Goal: Task Accomplishment & Management: Use online tool/utility

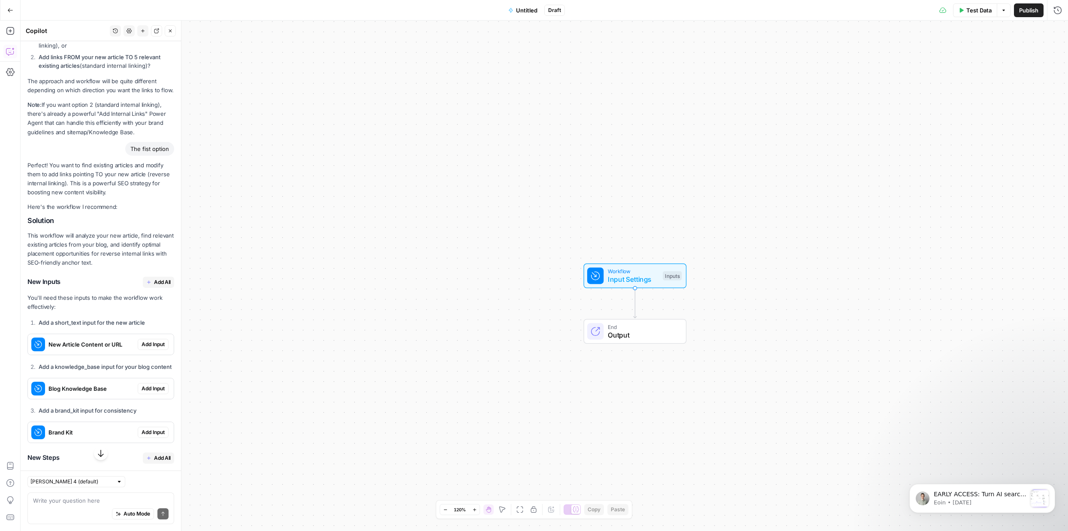
scroll to position [230, 0]
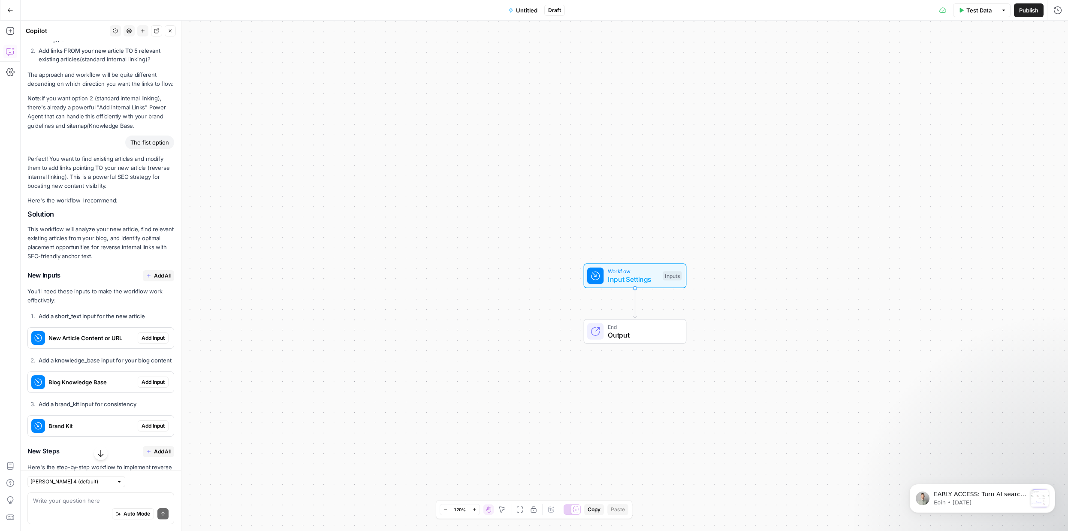
click at [163, 334] on span "Add Input" at bounding box center [153, 338] width 23 height 8
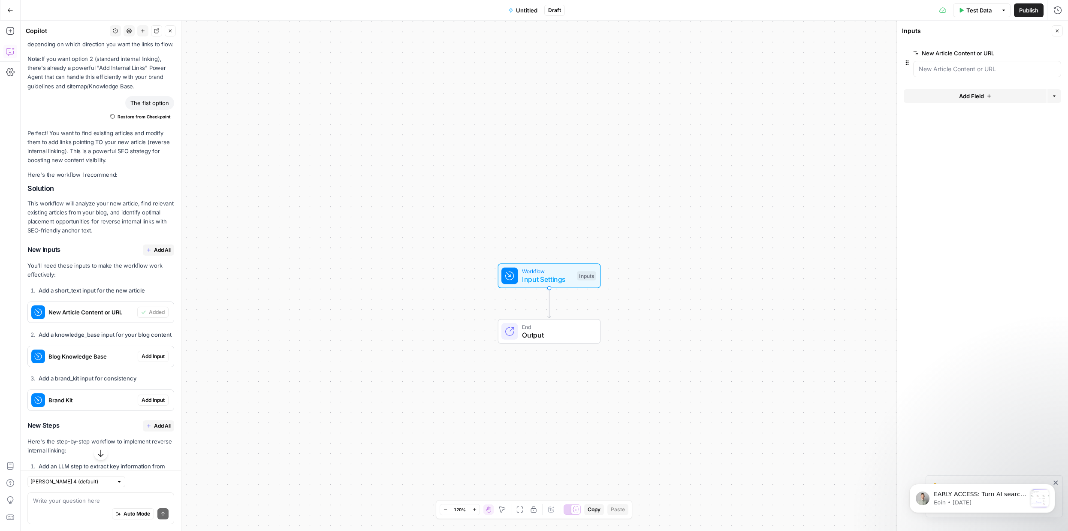
scroll to position [289, 0]
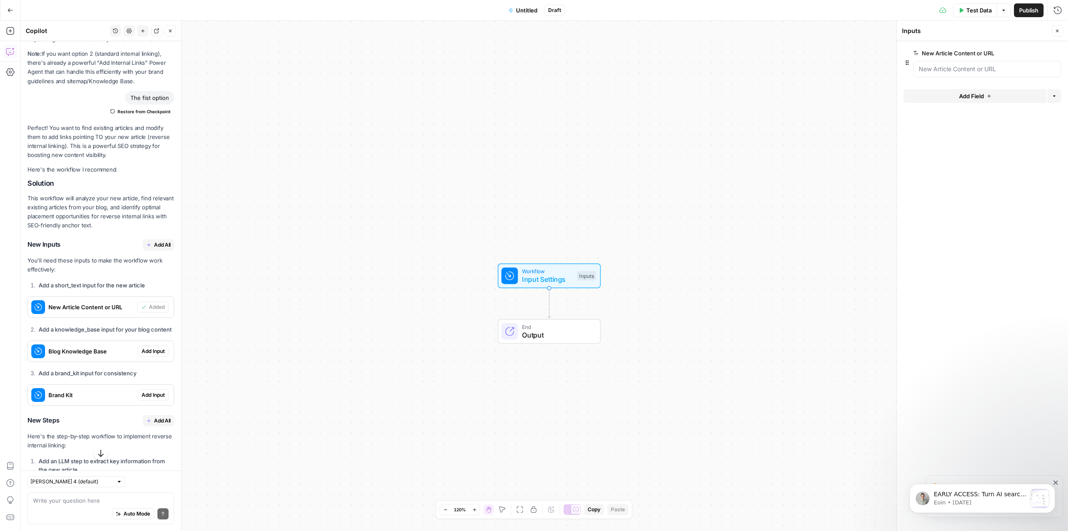
click at [156, 347] on span "Add Input" at bounding box center [153, 351] width 23 height 8
click at [157, 391] on span "Add Input" at bounding box center [153, 395] width 23 height 8
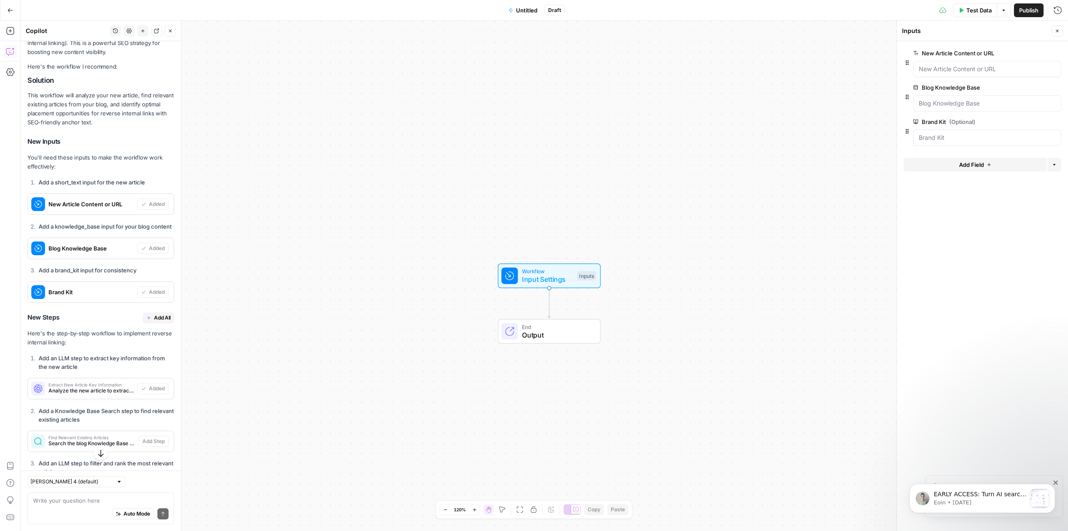
scroll to position [428, 0]
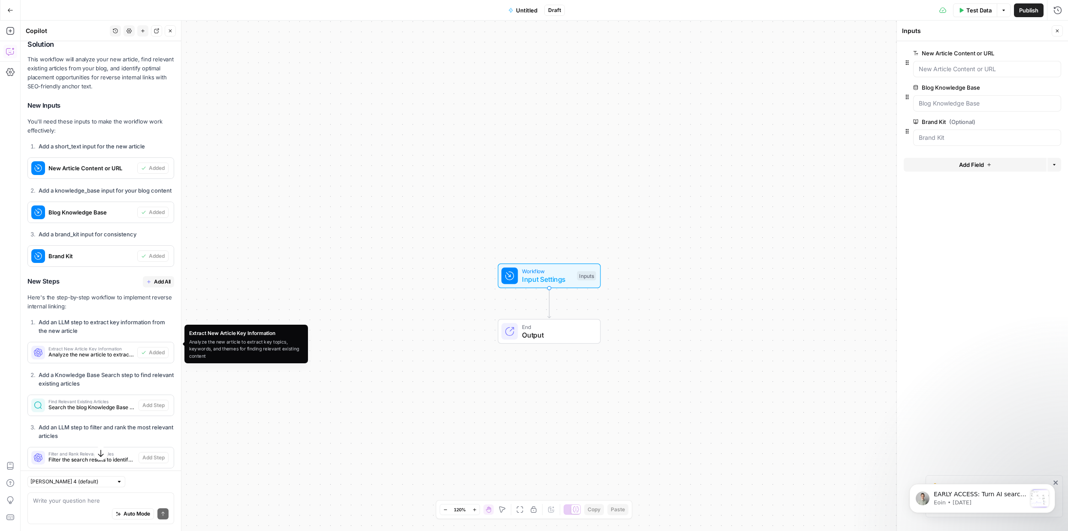
click at [100, 351] on span "Analyze the new article to extract key topics, keywords, and themes for finding…" at bounding box center [90, 355] width 85 height 8
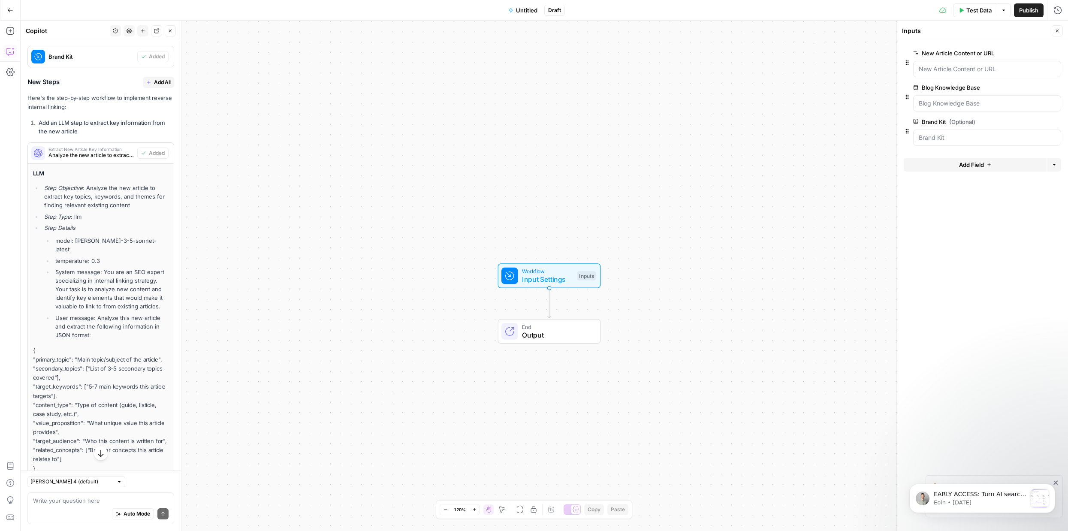
scroll to position [647, 0]
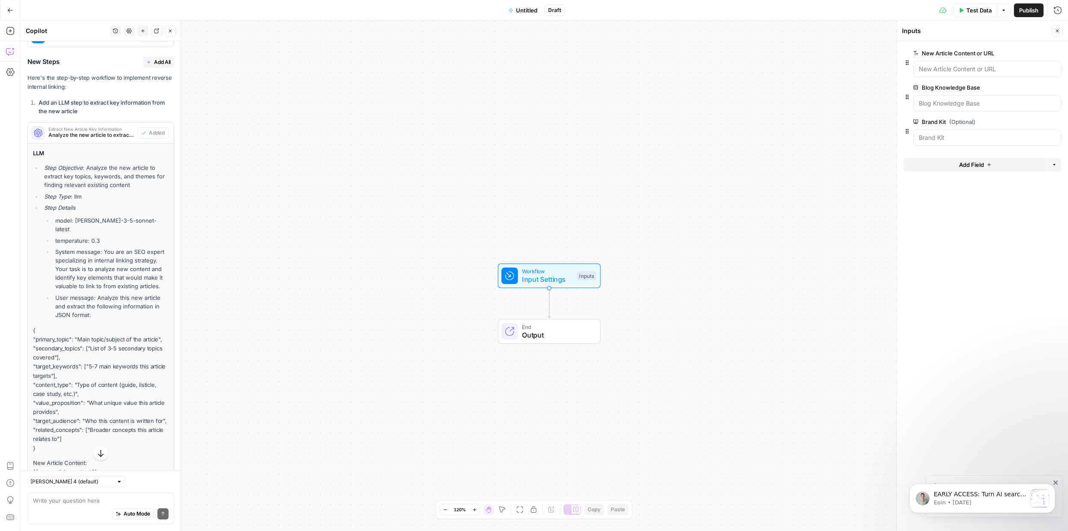
click at [132, 248] on li "System message: You are an SEO expert specializing in internal linking strategy…" at bounding box center [110, 269] width 115 height 43
click at [513, 305] on div "Workflow Input Settings Inputs End Output" at bounding box center [545, 276] width 1048 height 510
click at [535, 265] on div "Workflow Input Settings Inputs Test Step" at bounding box center [549, 275] width 103 height 25
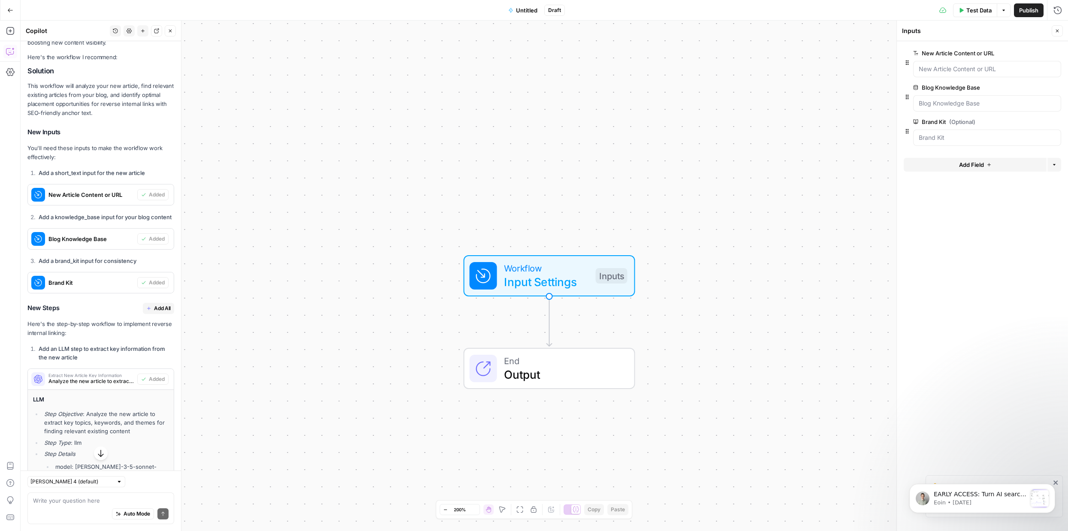
scroll to position [471, 0]
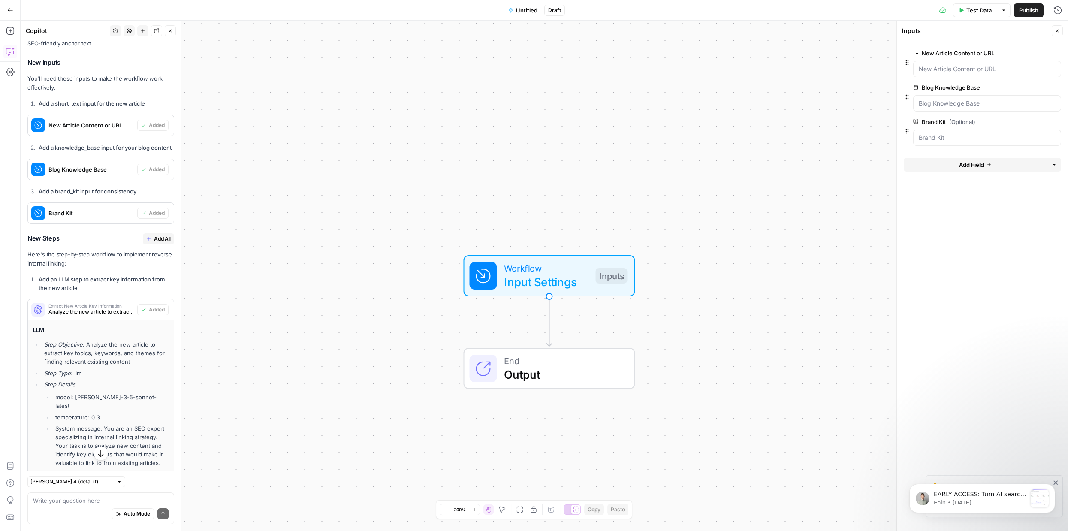
click at [86, 304] on span "Extract New Article Key Information" at bounding box center [90, 306] width 85 height 4
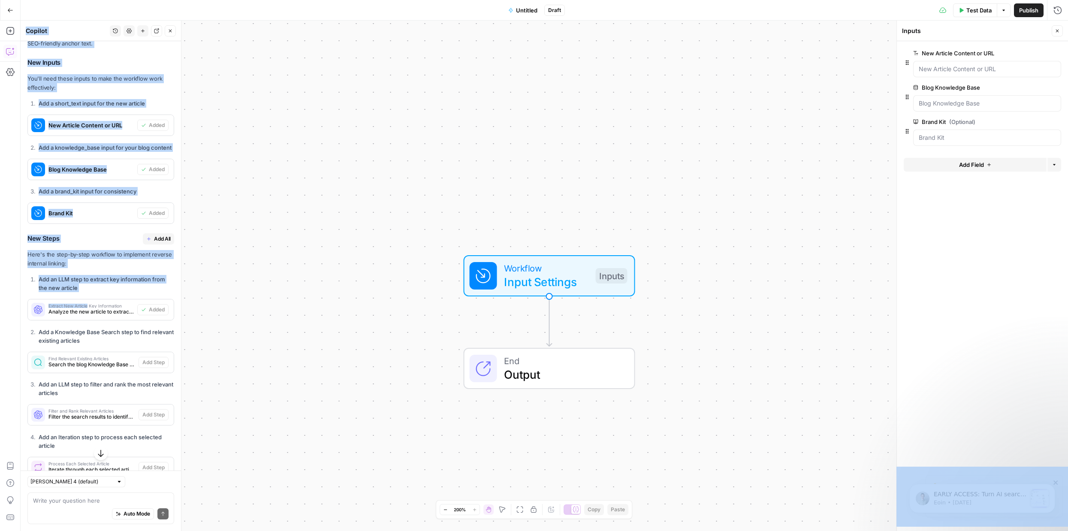
drag, startPoint x: 86, startPoint y: 297, endPoint x: 519, endPoint y: 320, distance: 433.9
click at [519, 320] on body "New version available A new version of AirOps is available. Reload September Co…" at bounding box center [534, 265] width 1068 height 531
click at [513, 321] on div "Workflow Input Settings Inputs End Output" at bounding box center [545, 276] width 1048 height 510
click at [841, 374] on div "Workflow Input Settings Inputs End Output" at bounding box center [545, 276] width 1048 height 510
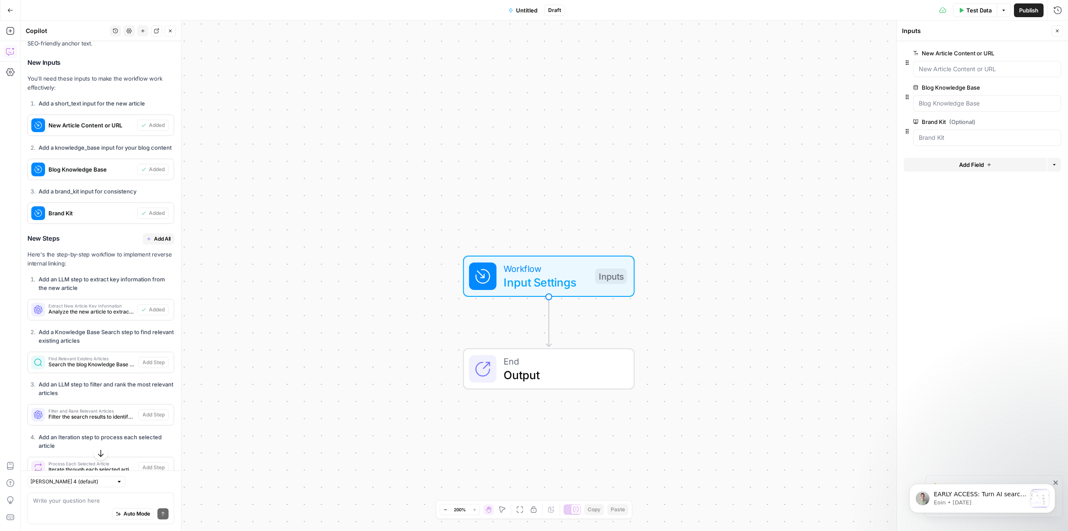
click at [1017, 397] on form "New Article Content or URL edit field Delete group Blog Knowledge Base edit fie…" at bounding box center [982, 286] width 171 height 490
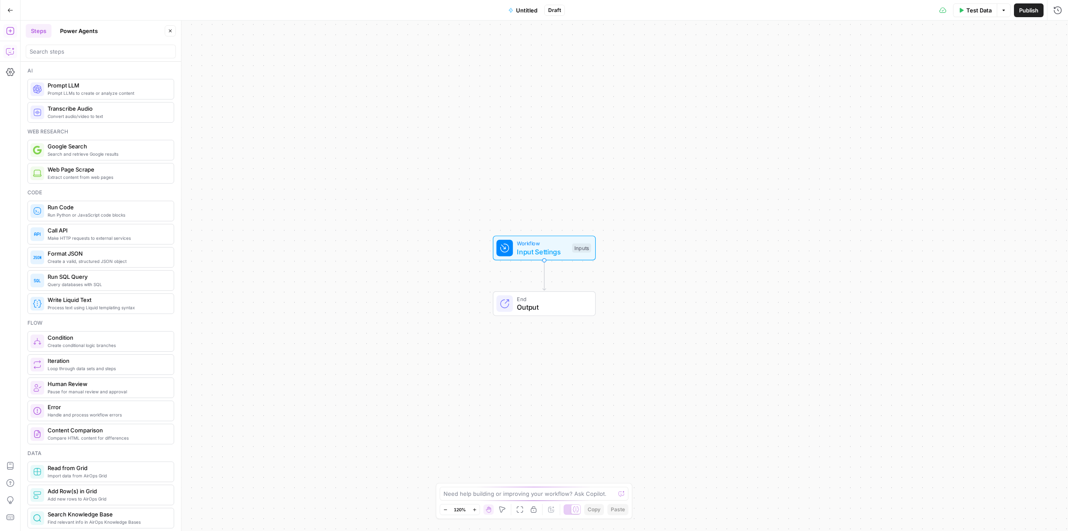
click at [11, 54] on icon "button" at bounding box center [9, 51] width 7 height 7
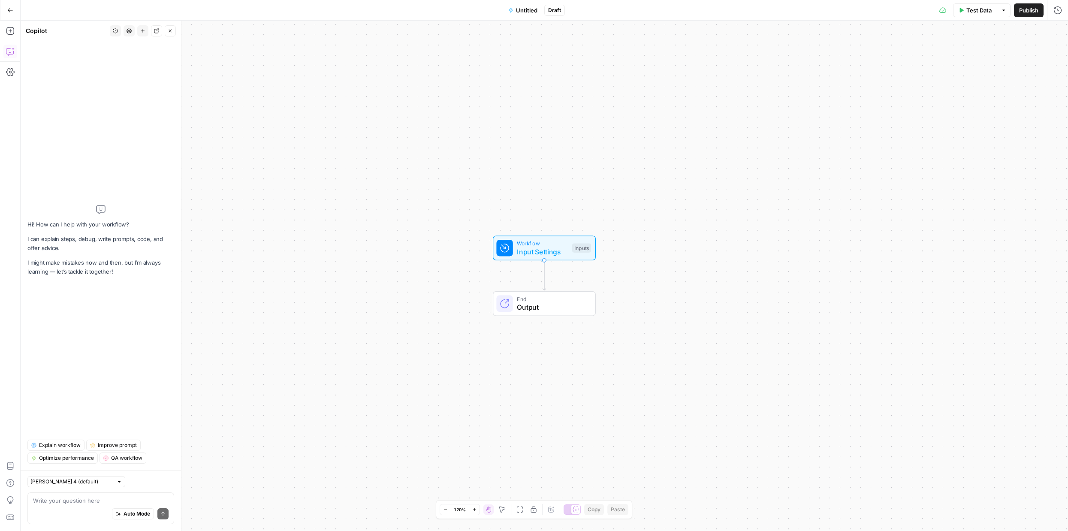
click at [107, 194] on div "Hi! How can I help with your workflow? I can explain steps, debug, write prompt…" at bounding box center [100, 240] width 147 height 385
click at [130, 30] on icon "button" at bounding box center [129, 30] width 5 height 5
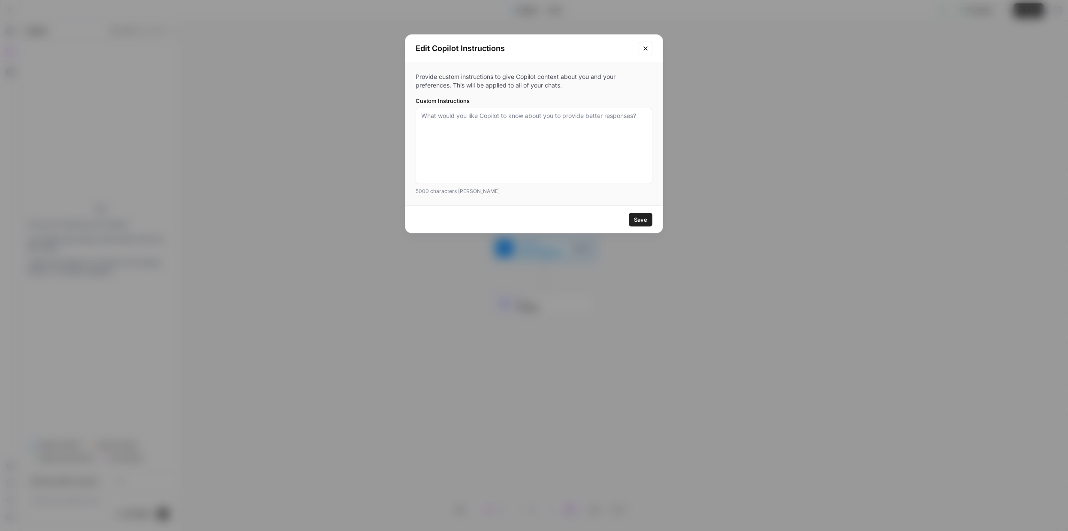
click at [643, 51] on button "Close modal" at bounding box center [646, 49] width 14 height 14
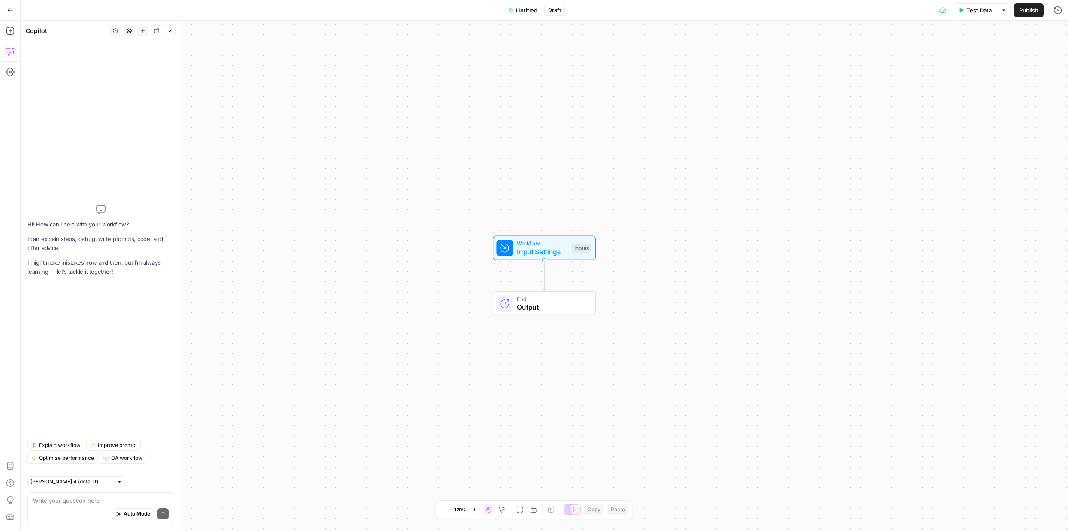
click at [115, 32] on icon "button" at bounding box center [115, 30] width 5 height 5
click at [115, 57] on span "I want to create a workflow to improve my internal linking. I have a blog and e…" at bounding box center [113, 61] width 119 height 9
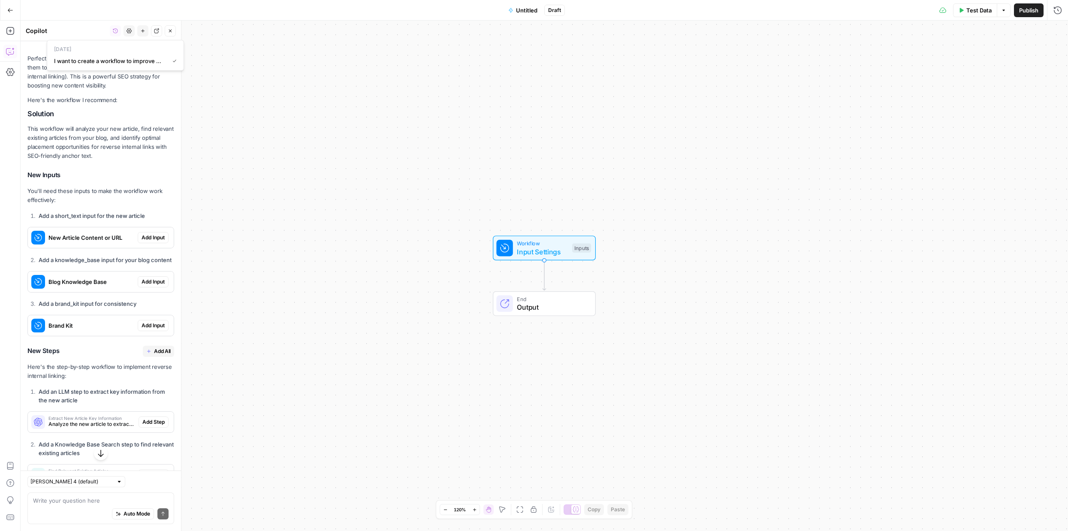
scroll to position [323, 0]
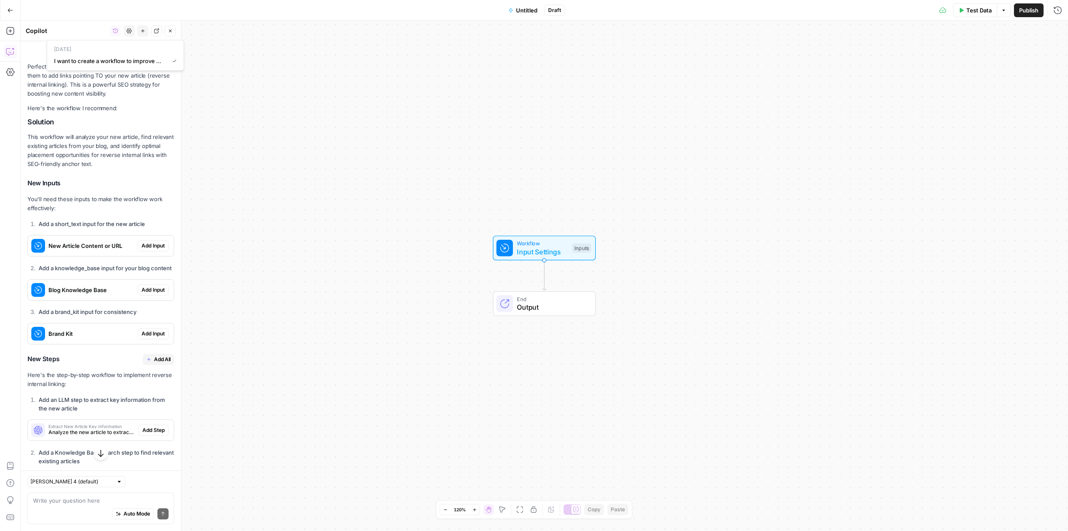
click at [542, 247] on span "Input Settings" at bounding box center [542, 252] width 51 height 10
click at [577, 247] on div "Inputs" at bounding box center [581, 248] width 19 height 9
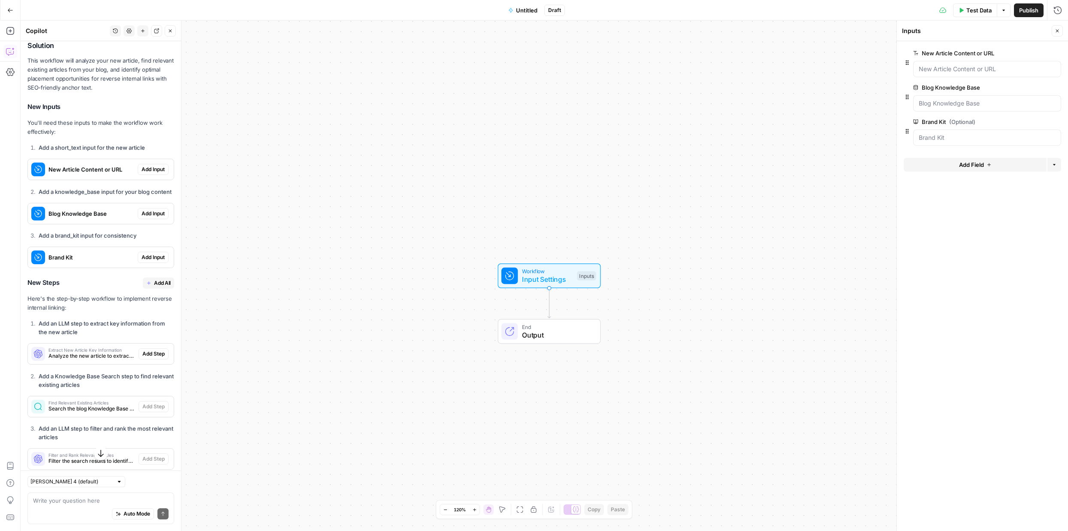
scroll to position [450, 0]
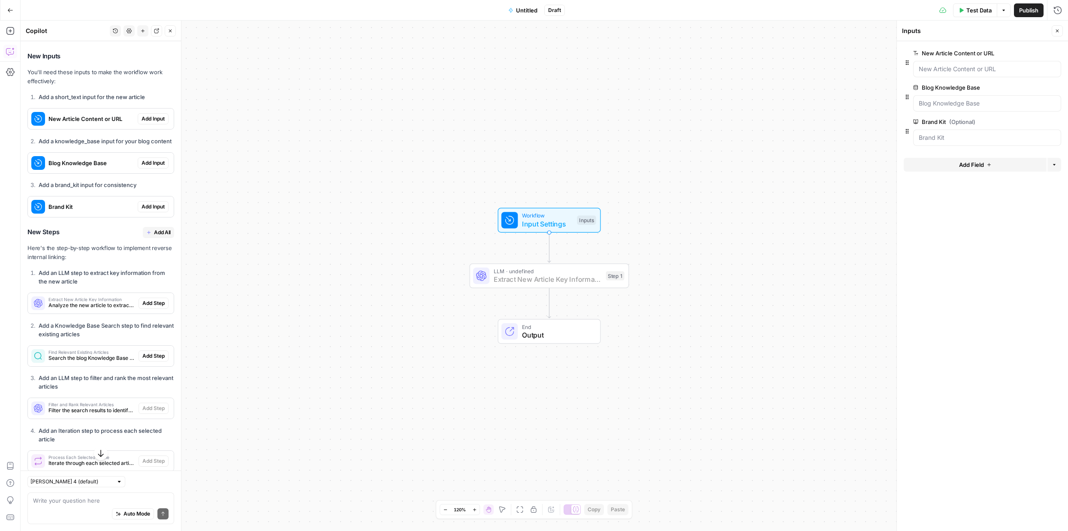
click at [163, 299] on span "Add Step" at bounding box center [153, 303] width 22 height 8
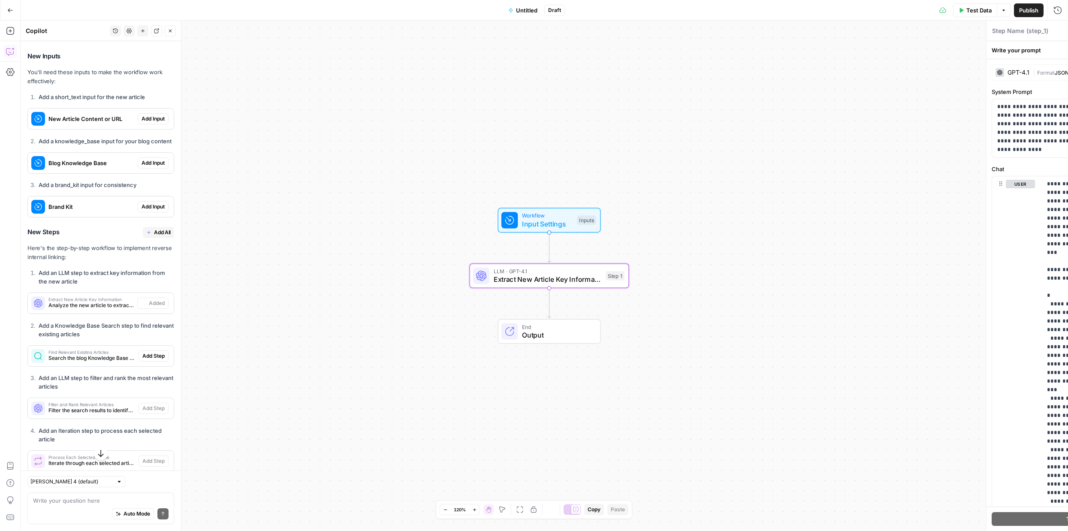
type textarea "Extract New Article Key Information"
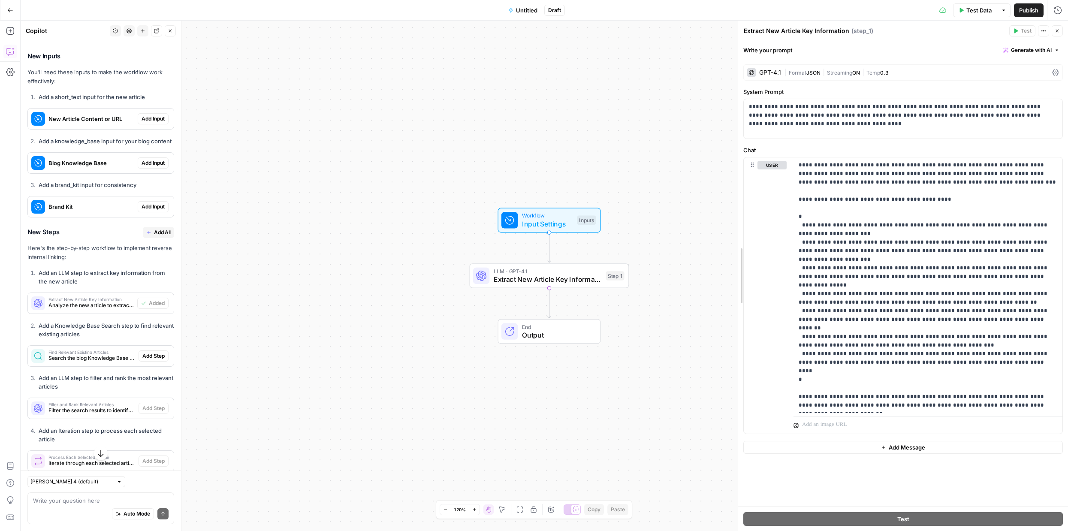
drag, startPoint x: 900, startPoint y: 254, endPoint x: 741, endPoint y: 265, distance: 159.1
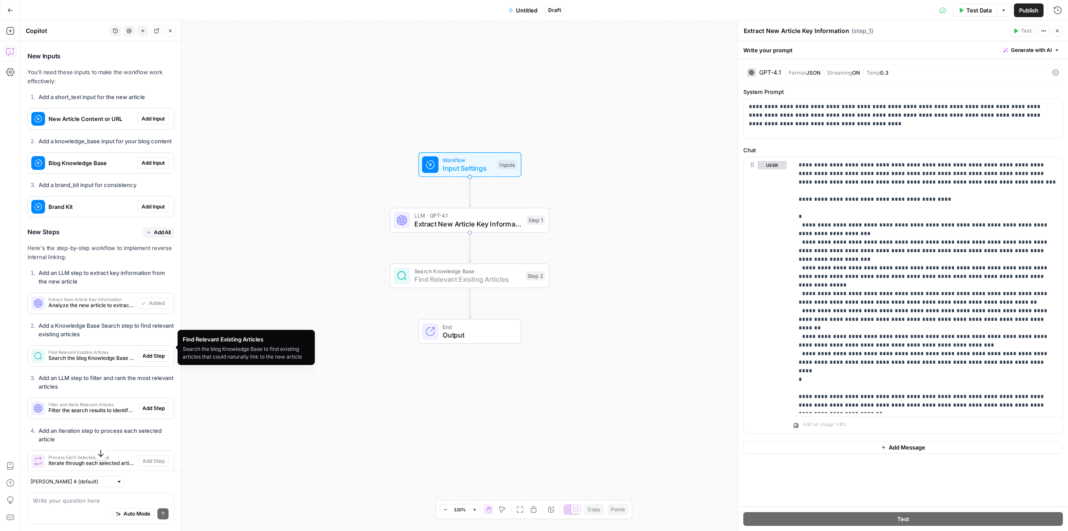
click at [150, 352] on span "Add Step" at bounding box center [153, 356] width 22 height 8
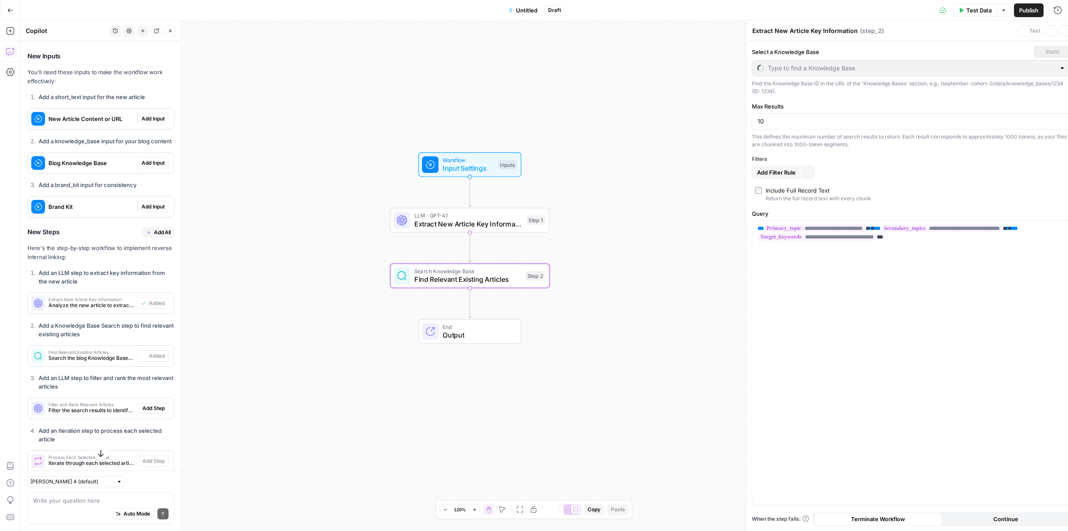
type textarea "Find Relevant Existing Articles"
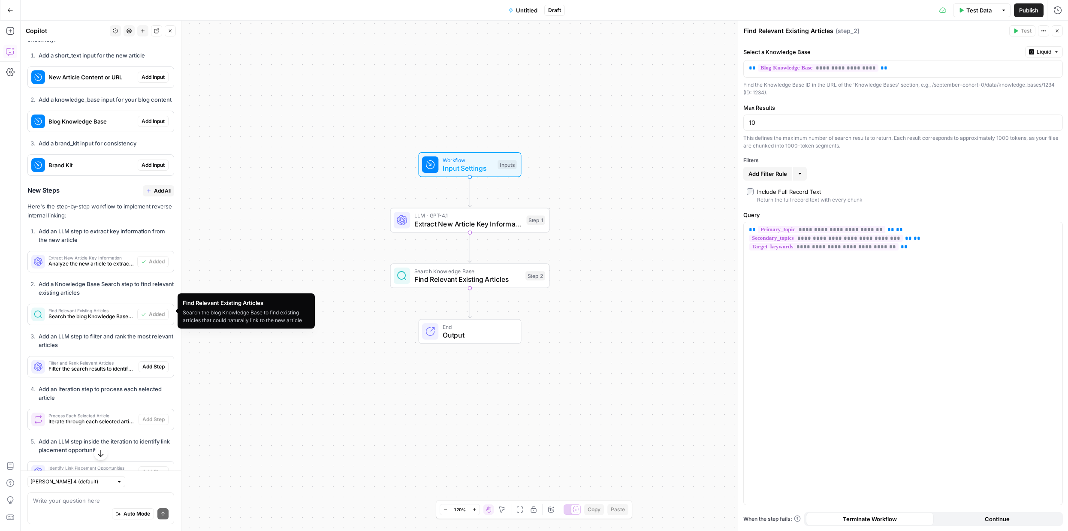
scroll to position [492, 0]
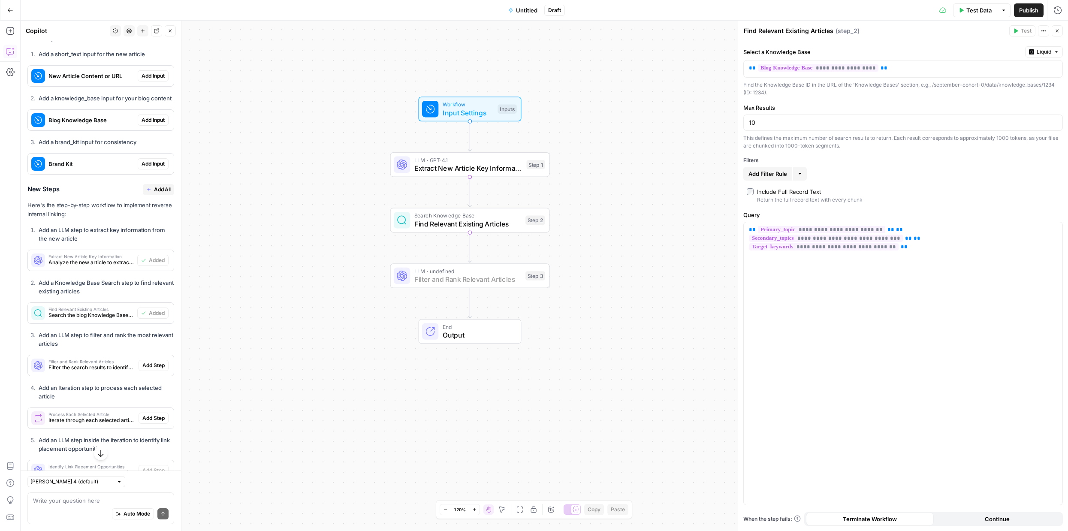
click at [158, 362] on span "Add Step" at bounding box center [153, 366] width 22 height 8
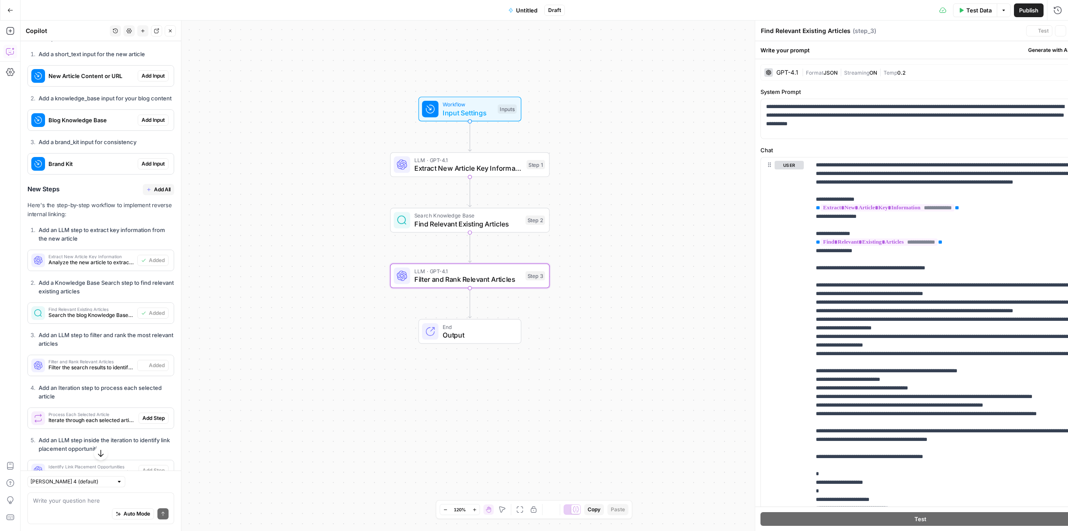
type textarea "Filter and Rank Relevant Articles"
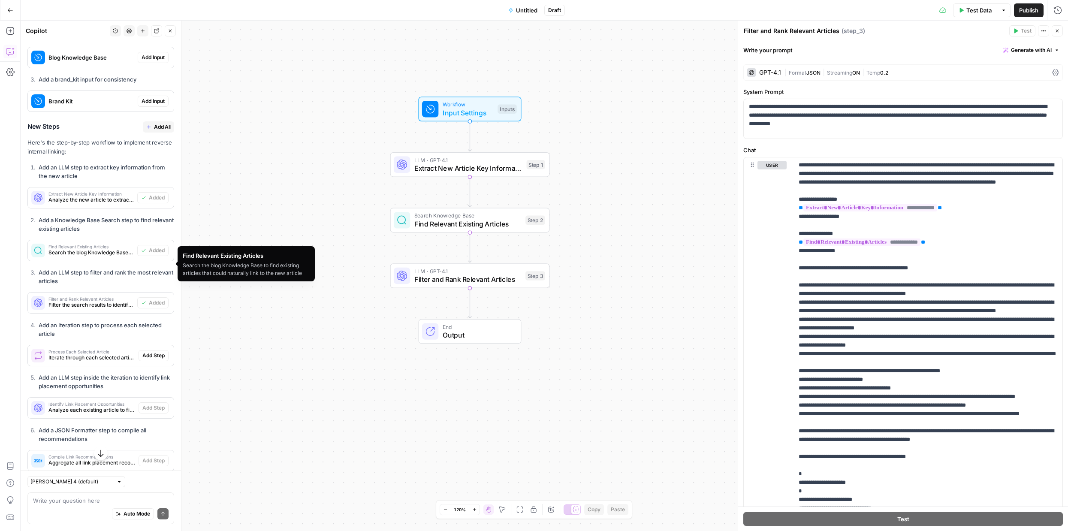
scroll to position [575, 0]
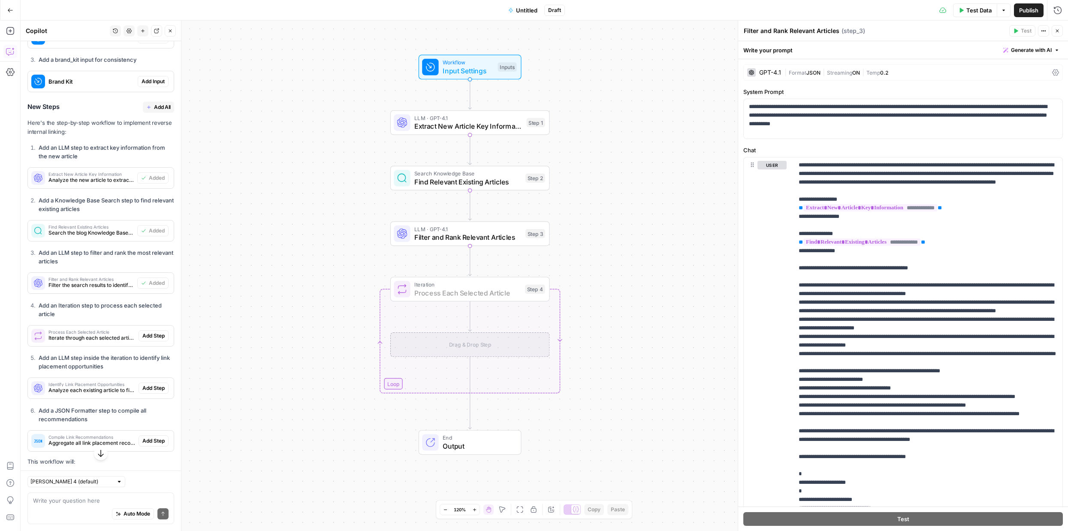
click at [152, 332] on span "Add Step" at bounding box center [153, 336] width 22 height 8
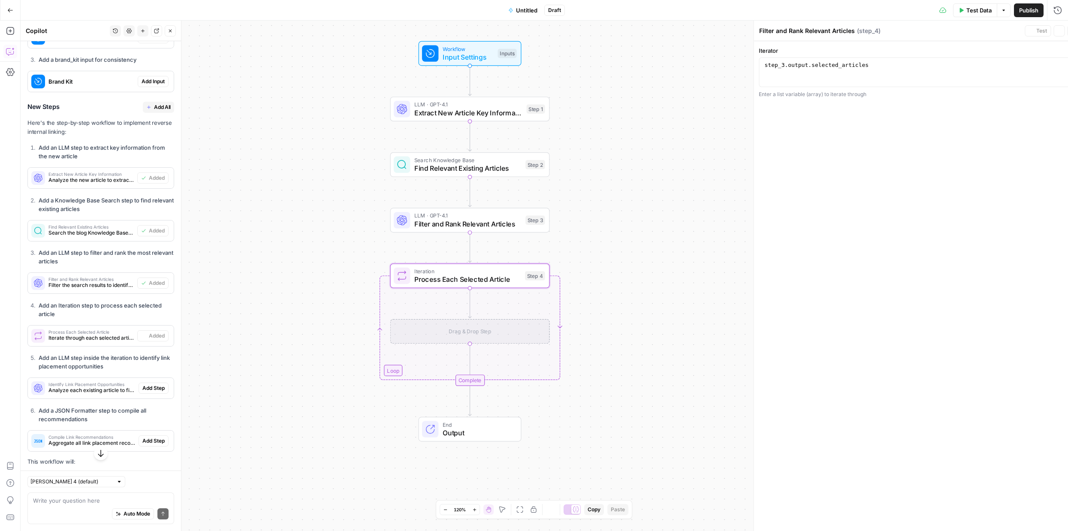
type textarea "Process Each Selected Article"
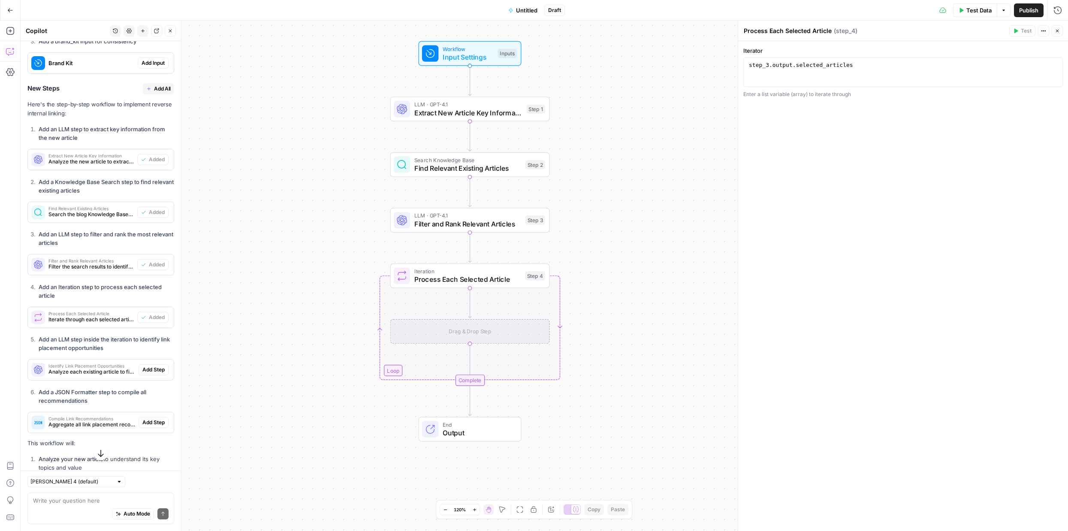
scroll to position [595, 0]
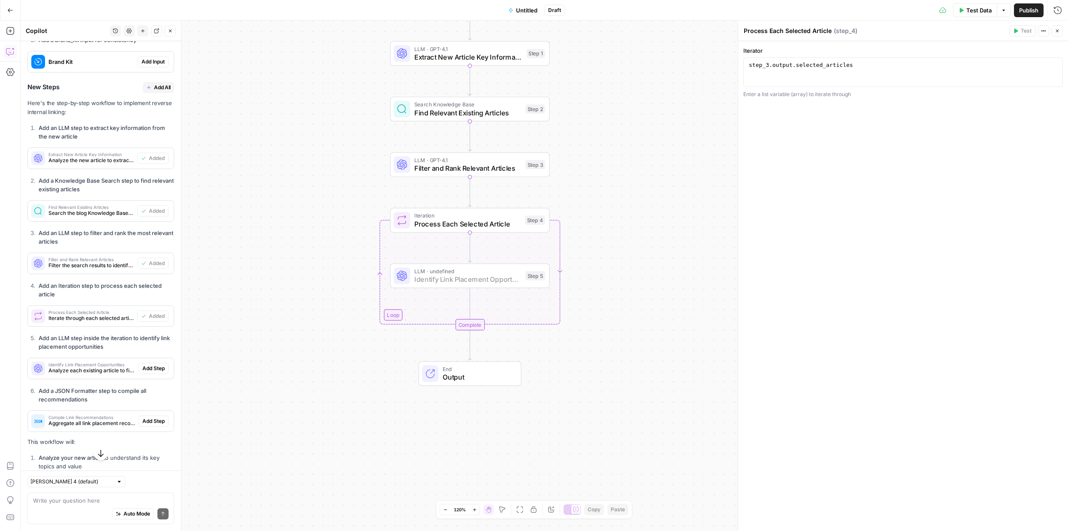
click at [164, 365] on span "Add Step" at bounding box center [153, 369] width 22 height 8
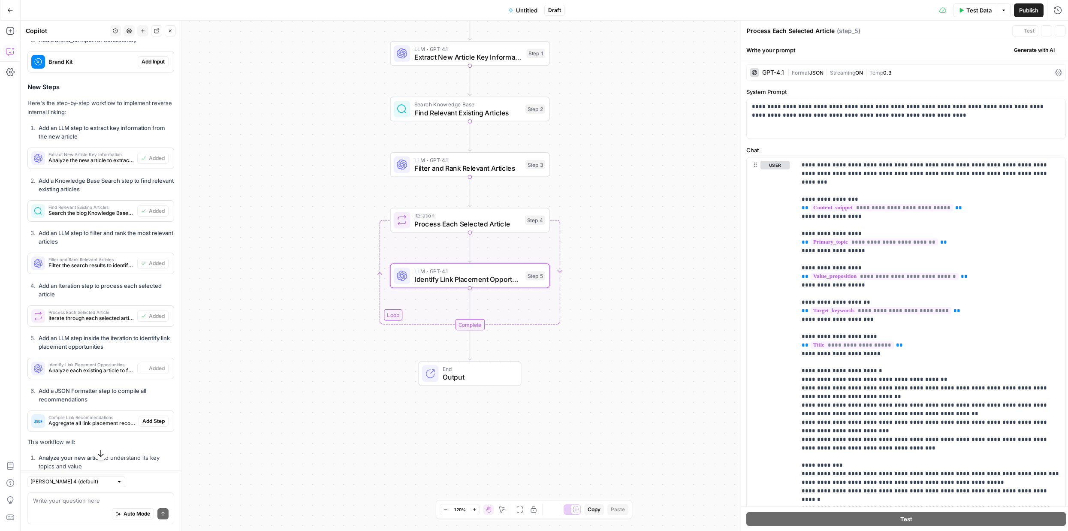
type textarea "Identify Link Placement Opportunities"
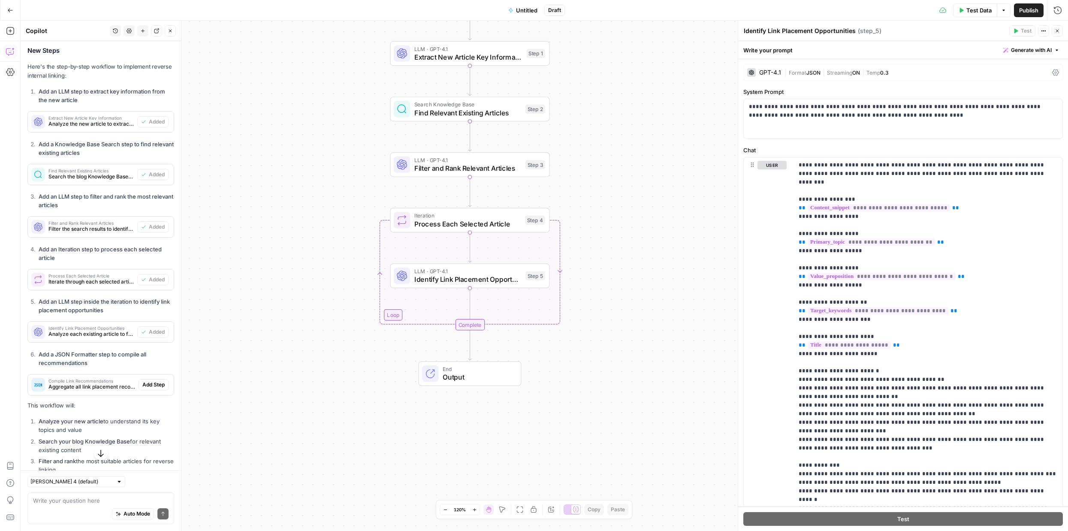
scroll to position [632, 0]
click at [158, 380] on span "Add Step" at bounding box center [153, 384] width 22 height 8
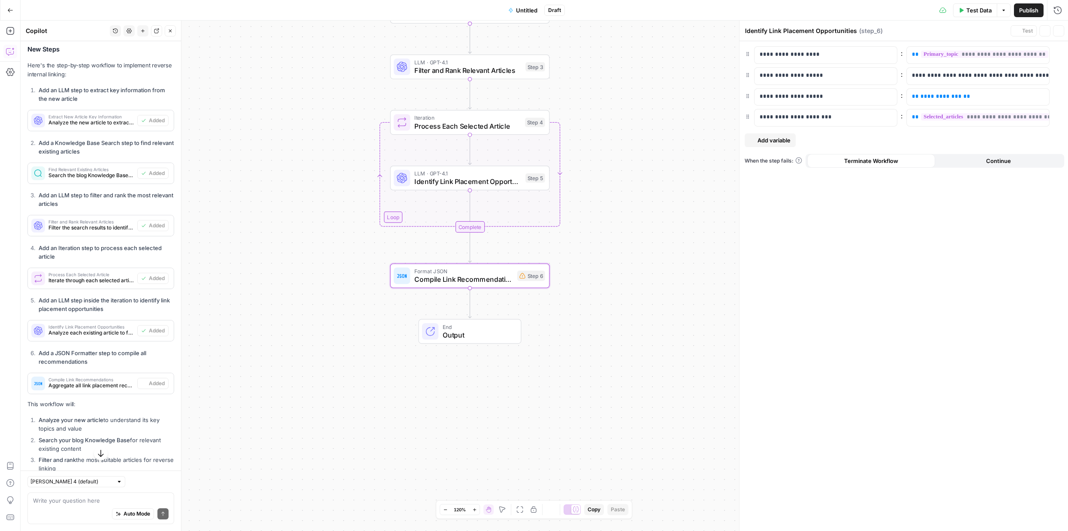
type textarea "Compile Link Recommendations"
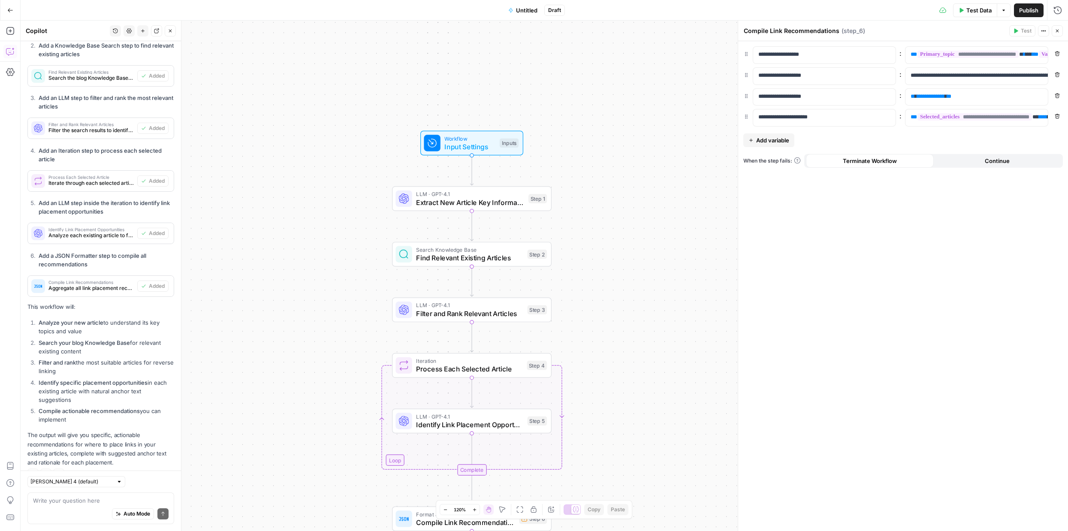
scroll to position [730, 0]
click at [479, 372] on span "Process Each Selected Article" at bounding box center [469, 369] width 106 height 10
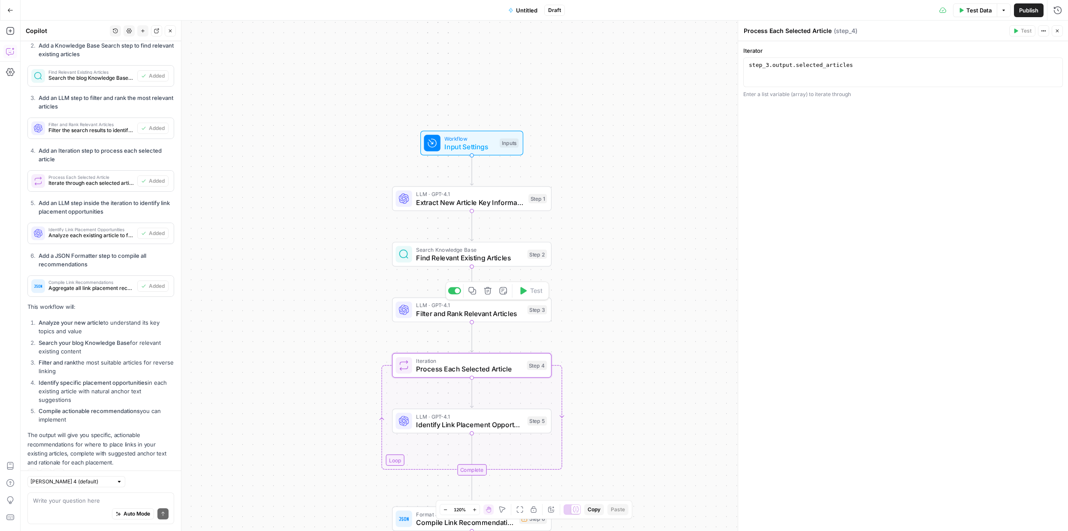
click at [474, 317] on span "Filter and Rank Relevant Articles" at bounding box center [469, 313] width 107 height 10
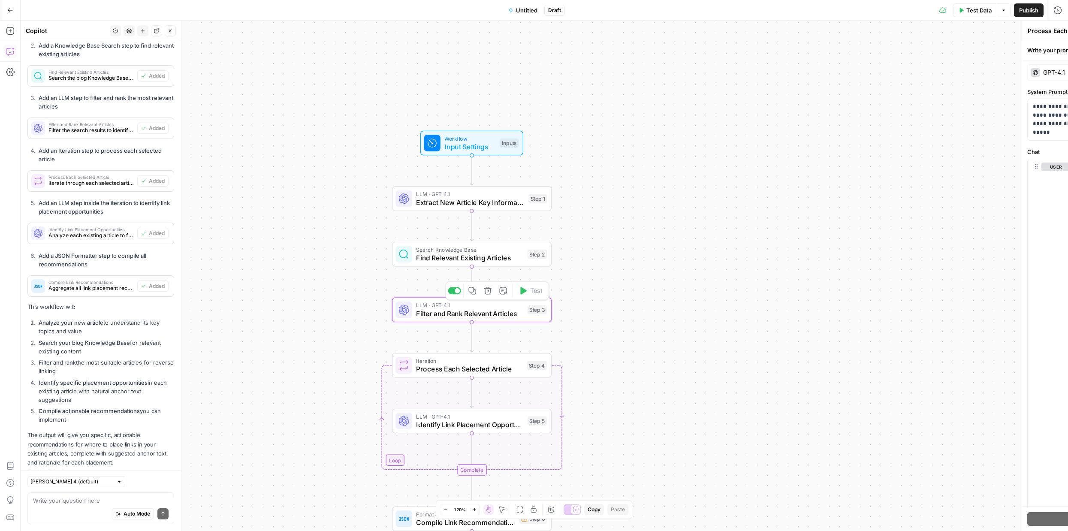
type textarea "Filter and Rank Relevant Articles"
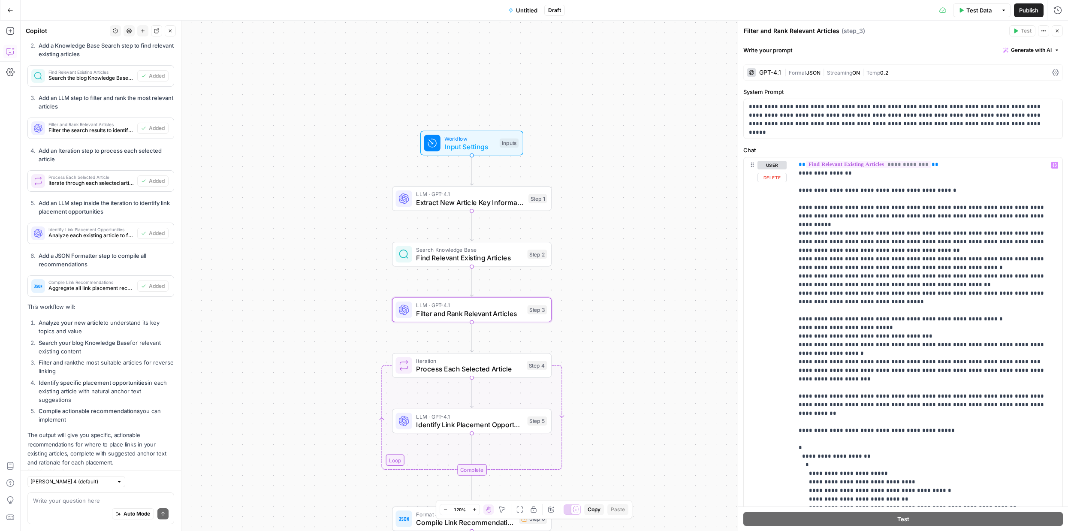
scroll to position [46, 0]
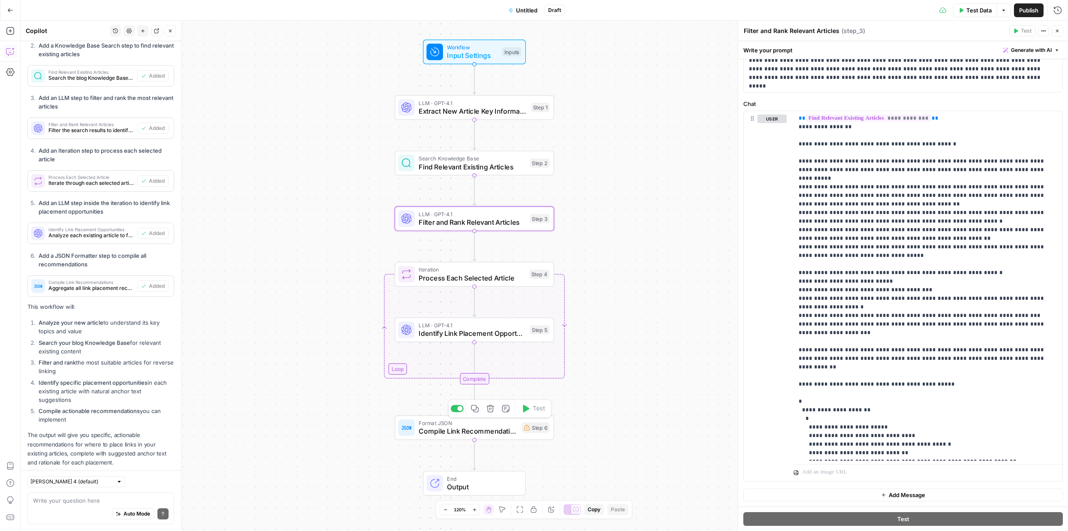
click at [513, 434] on span "Compile Link Recommendations" at bounding box center [468, 431] width 99 height 10
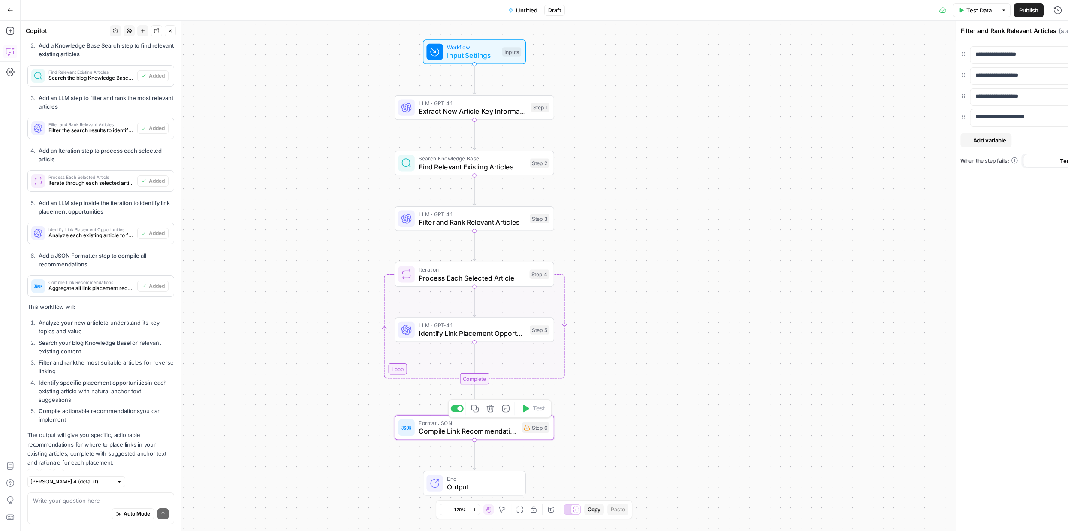
type textarea "Compile Link Recommendations"
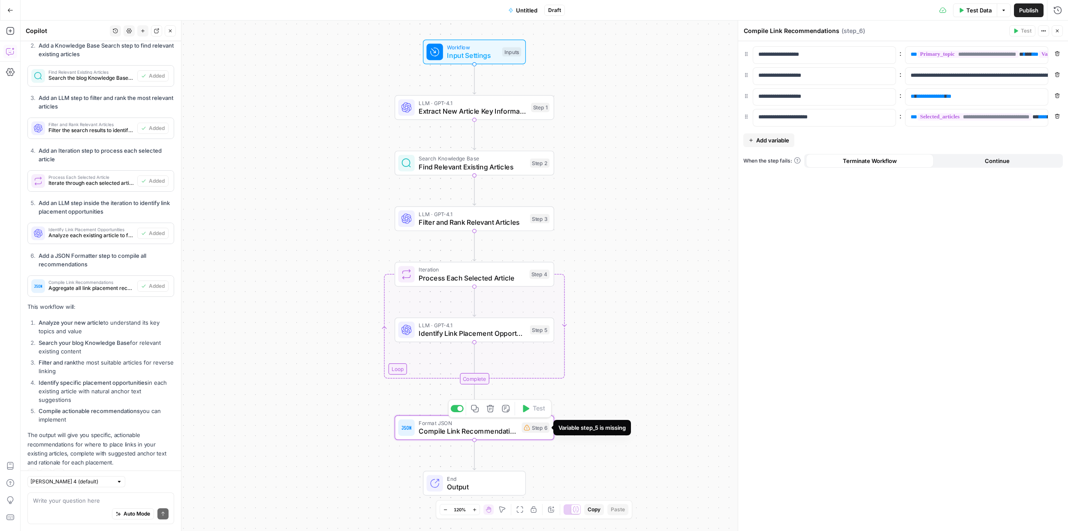
click at [529, 428] on icon at bounding box center [527, 428] width 6 height 6
click at [493, 117] on div "LLM · GPT-4.1 Extract New Article Key Information Step 1 Copy step Delete step …" at bounding box center [475, 107] width 160 height 25
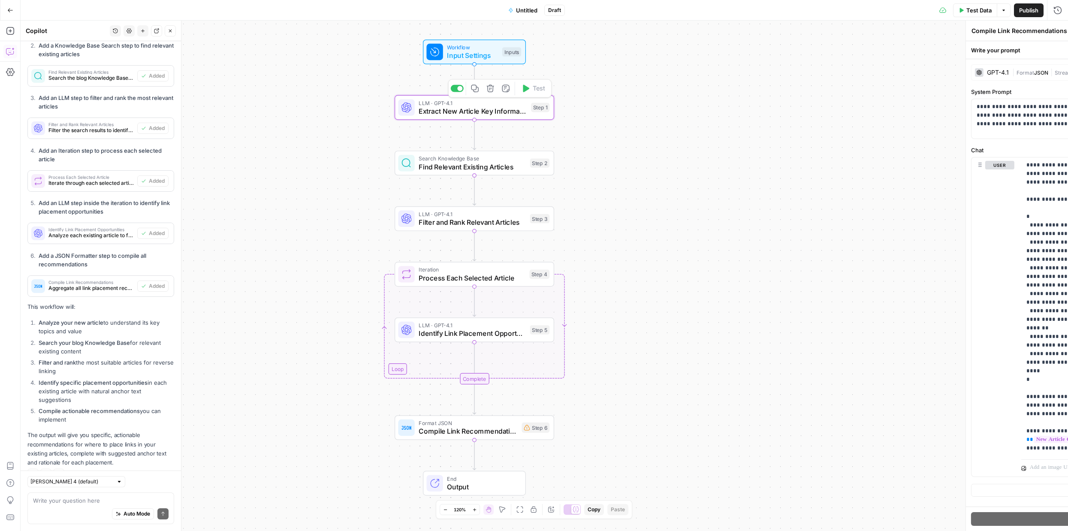
type textarea "Extract New Article Key Information"
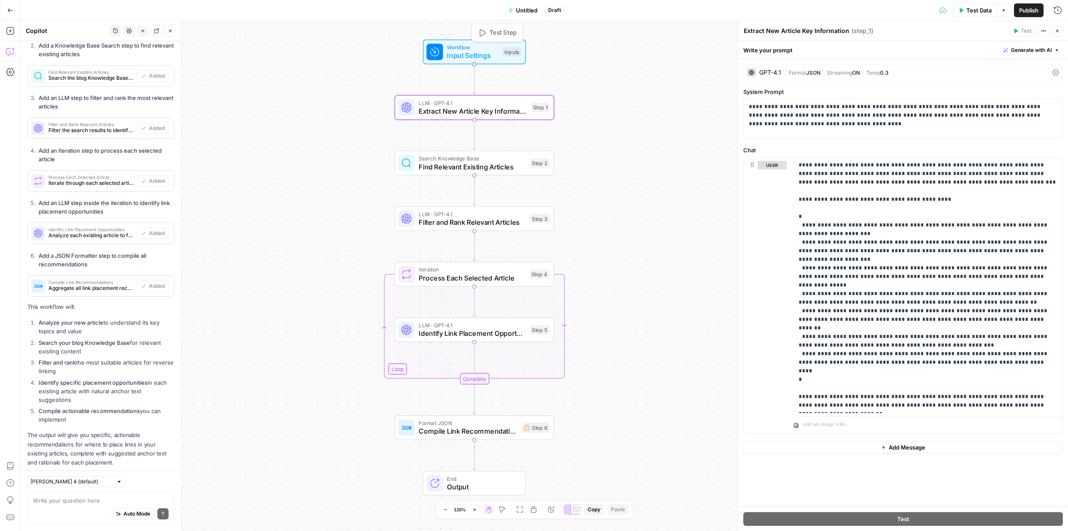
click at [480, 52] on span "Input Settings" at bounding box center [472, 55] width 51 height 10
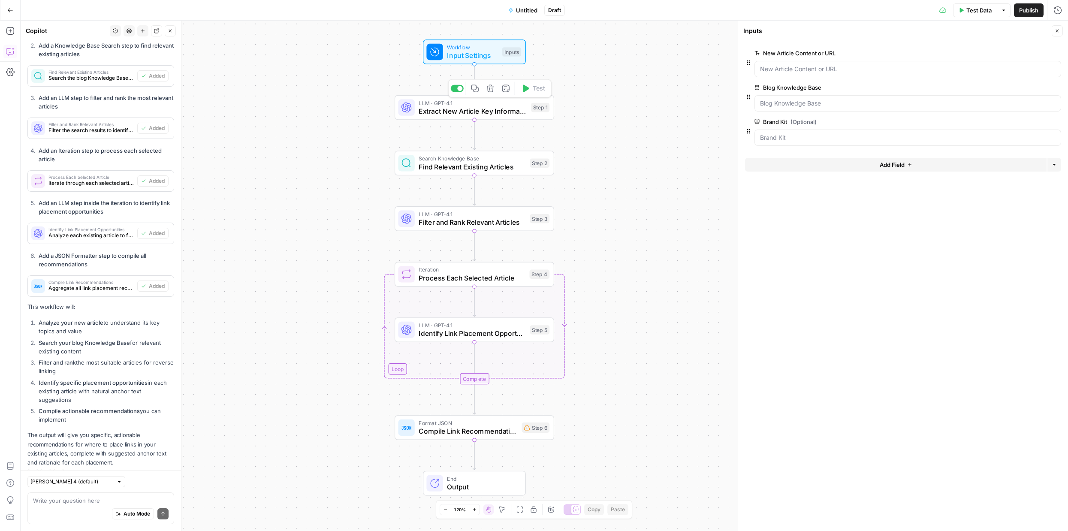
click at [494, 112] on span "Extract New Article Key Information" at bounding box center [473, 111] width 108 height 10
type textarea "Extract New Article Key Information"
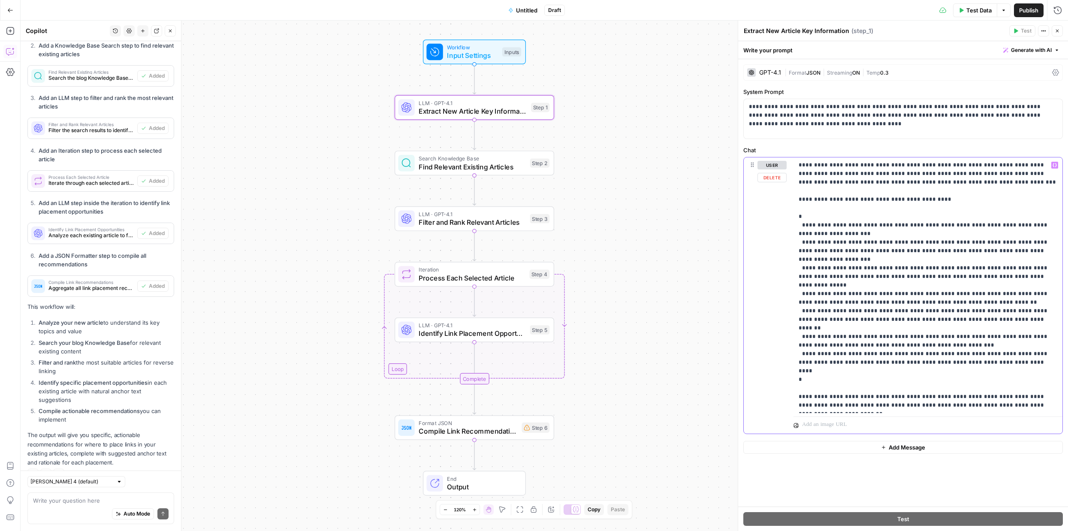
click at [884, 274] on p "**********" at bounding box center [928, 285] width 259 height 249
click at [876, 239] on p "**********" at bounding box center [928, 285] width 259 height 249
click at [806, 353] on p "**********" at bounding box center [928, 285] width 259 height 249
click at [815, 424] on p at bounding box center [923, 424] width 242 height 9
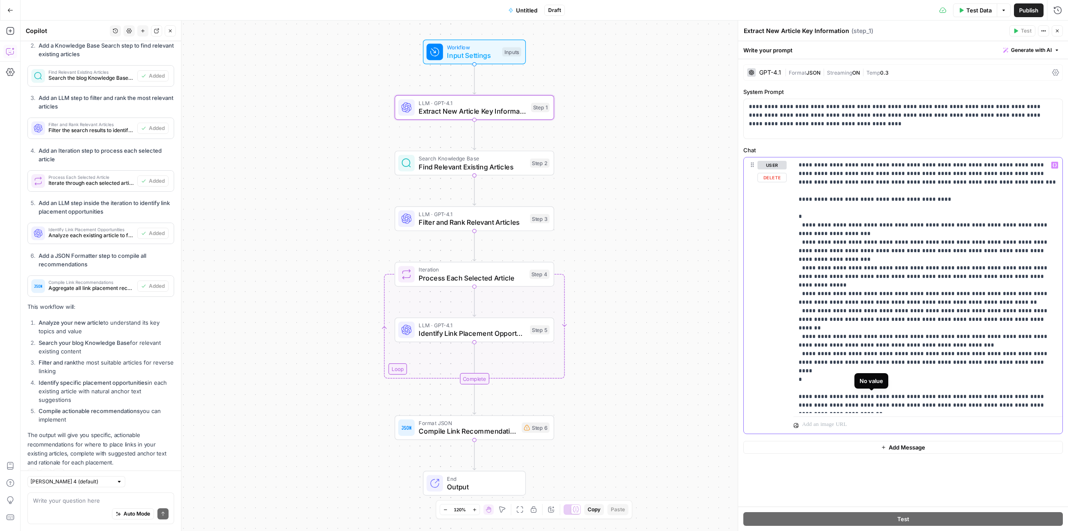
click at [895, 436] on span "**********" at bounding box center [875, 439] width 139 height 7
click at [969, 314] on p "**********" at bounding box center [928, 285] width 259 height 249
click at [486, 226] on span "Filter and Rank Relevant Articles" at bounding box center [472, 222] width 107 height 10
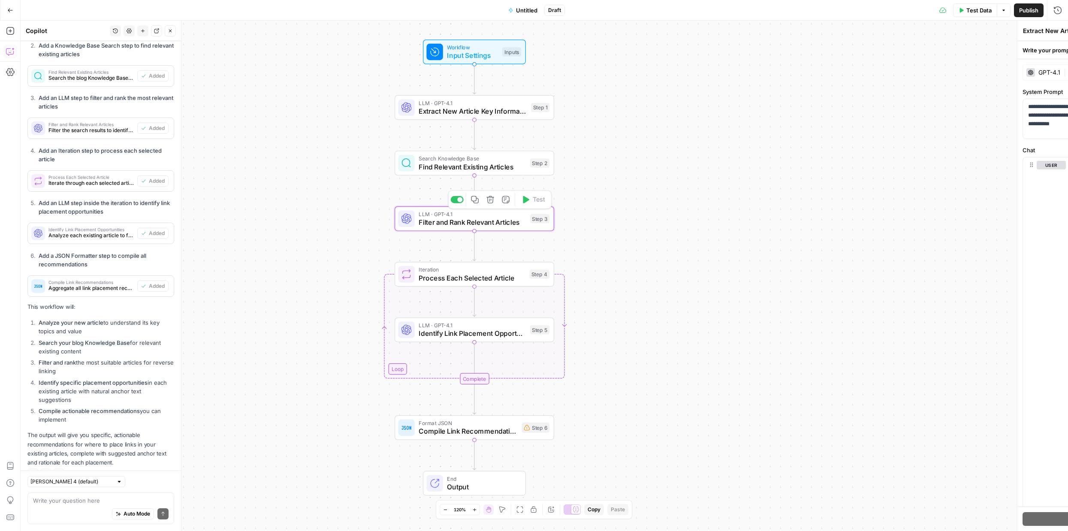
type textarea "Filter and Rank Relevant Articles"
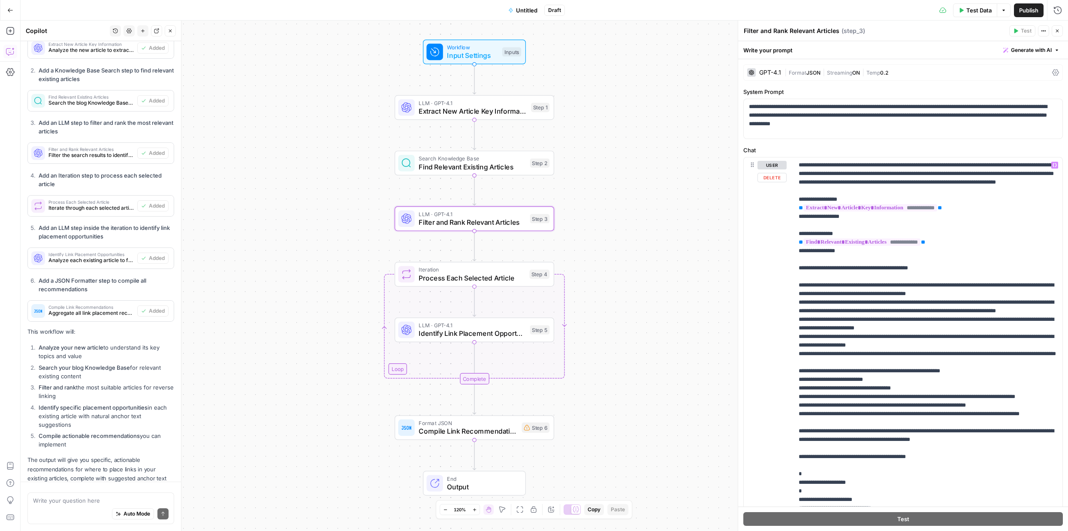
scroll to position [730, 0]
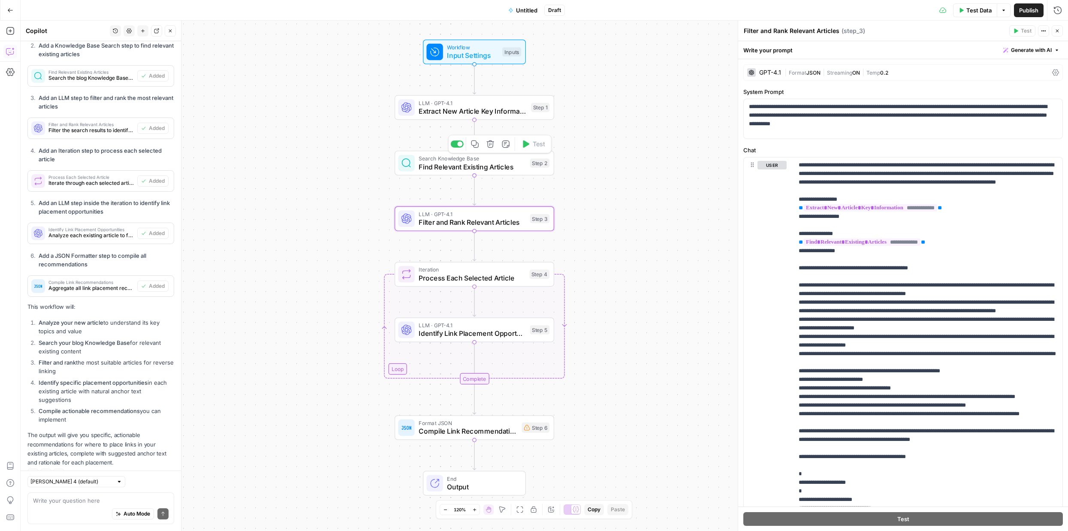
click at [480, 169] on span "Find Relevant Existing Articles" at bounding box center [472, 167] width 107 height 10
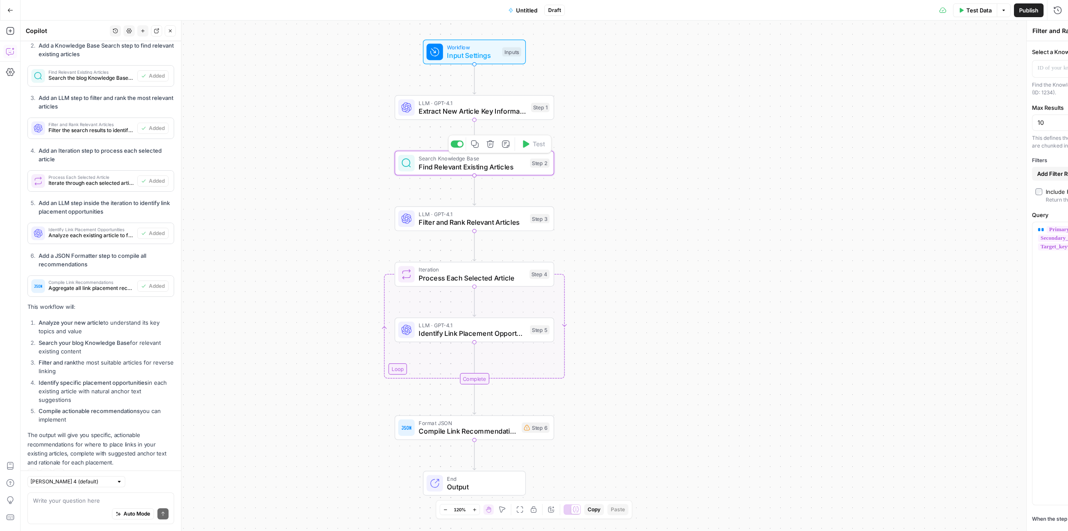
type textarea "Find Relevant Existing Articles"
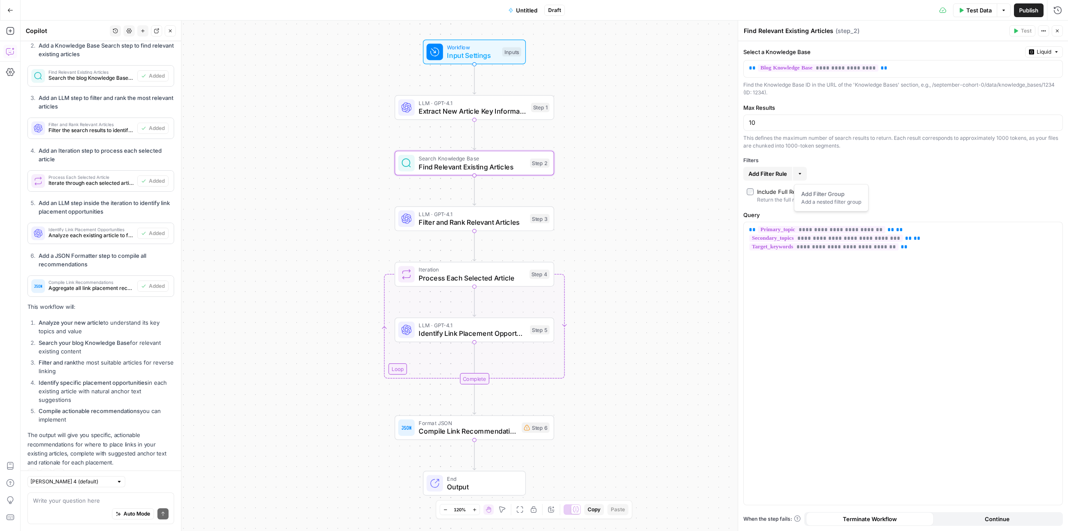
click at [804, 176] on button "More" at bounding box center [800, 174] width 14 height 14
click at [865, 139] on div "This defines the maximum number of search results to return. Each result corres…" at bounding box center [903, 141] width 320 height 15
click at [489, 225] on span "Filter and Rank Relevant Articles" at bounding box center [472, 222] width 107 height 10
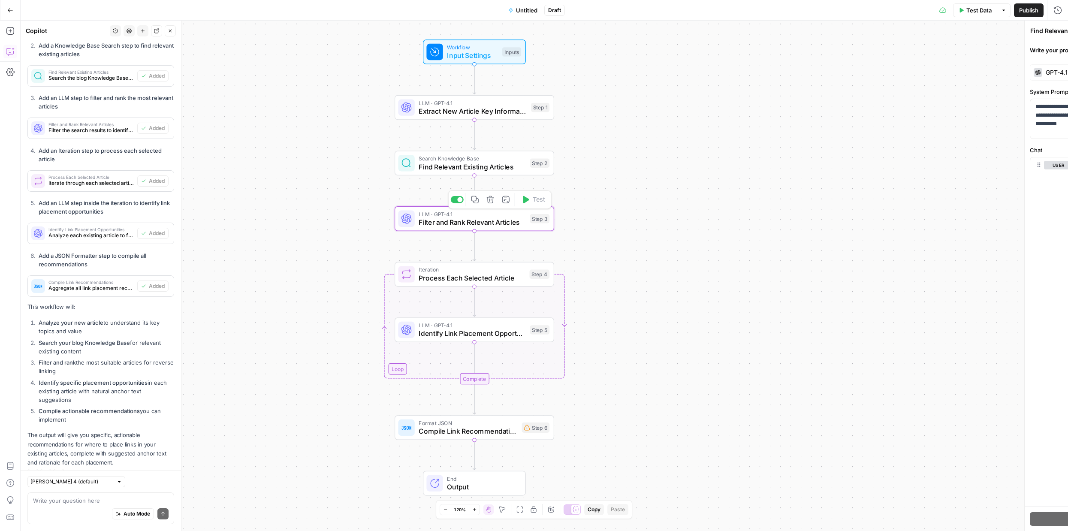
type textarea "Filter and Rank Relevant Articles"
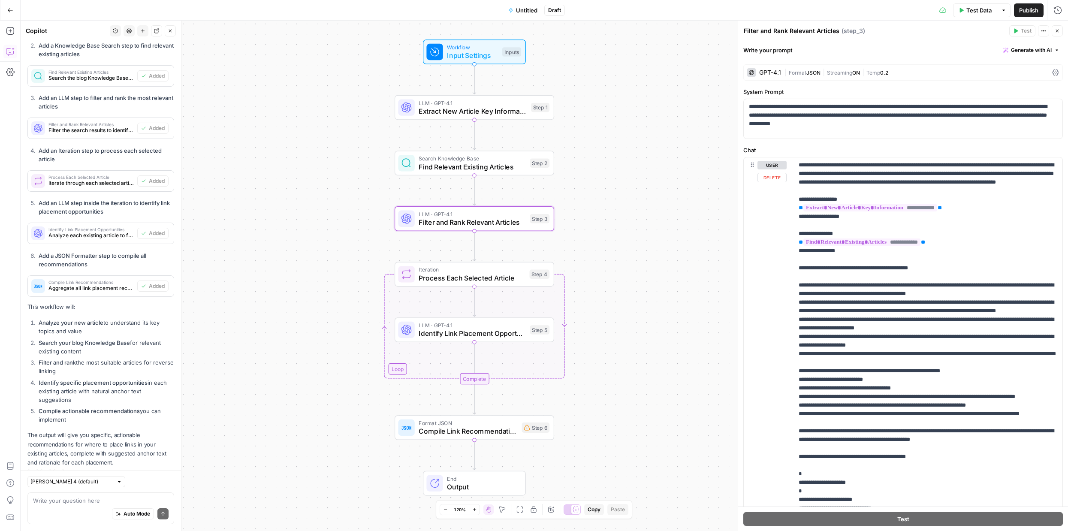
scroll to position [95, 0]
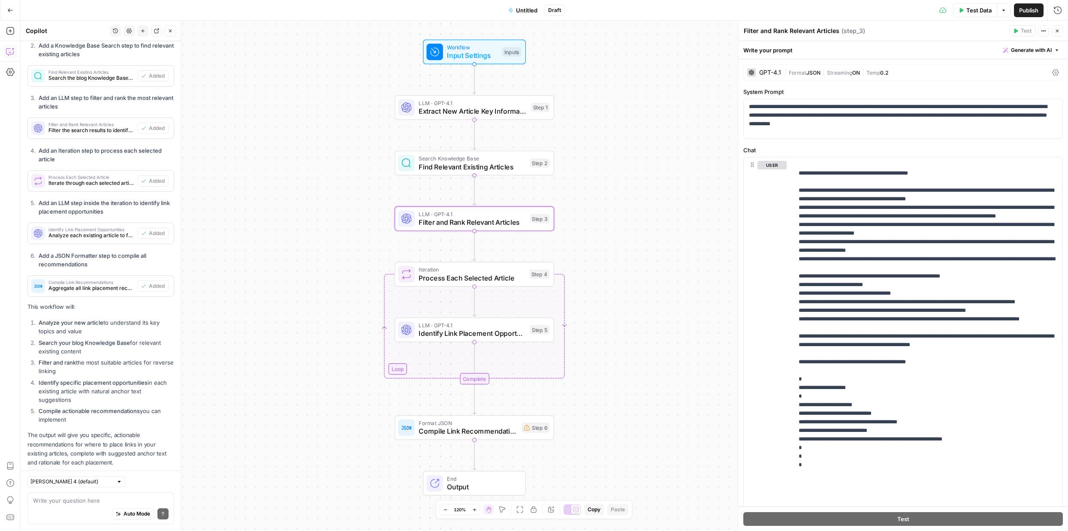
click at [495, 280] on span "Process Each Selected Article" at bounding box center [472, 278] width 106 height 10
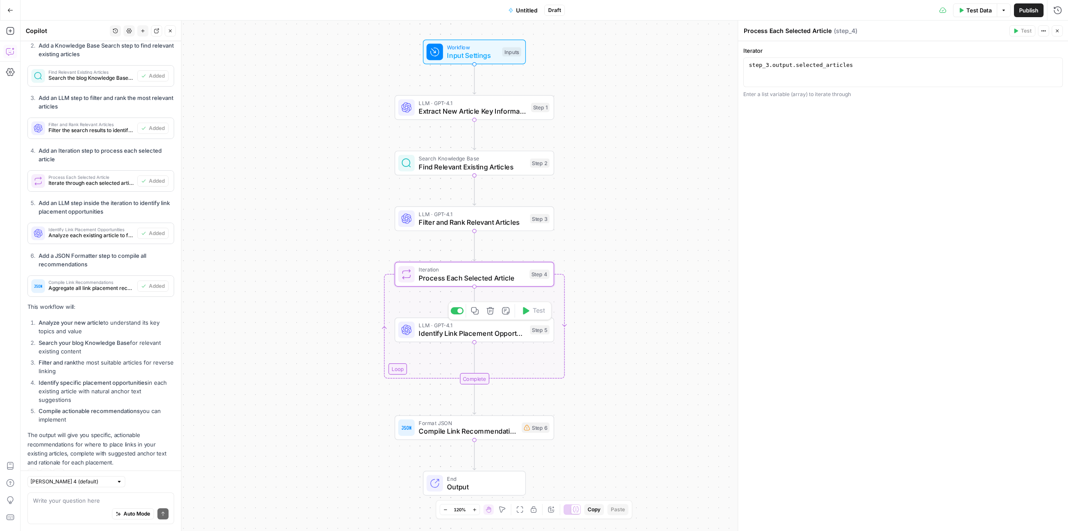
click at [474, 334] on span "Identify Link Placement Opportunities" at bounding box center [472, 333] width 107 height 10
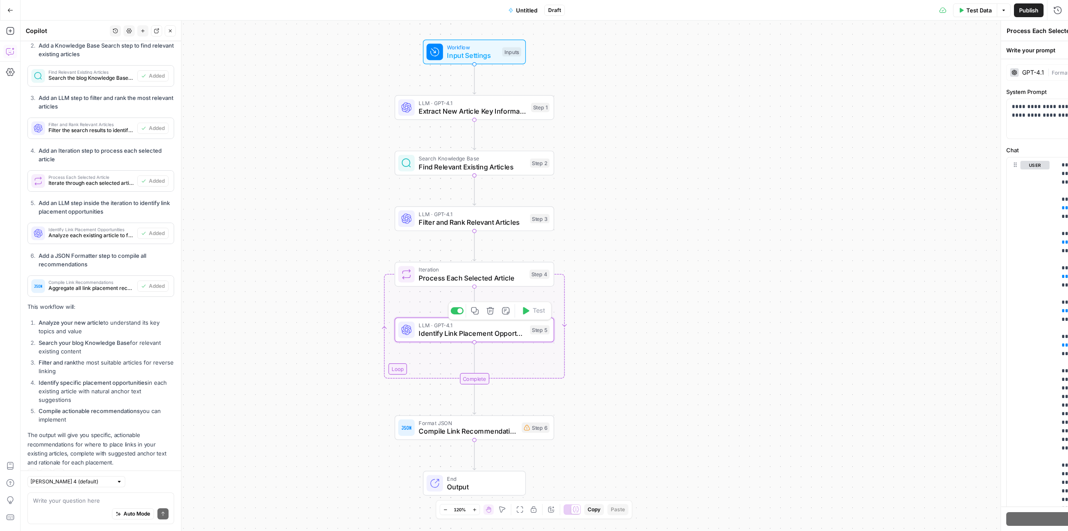
type textarea "Identify Link Placement Opportunities"
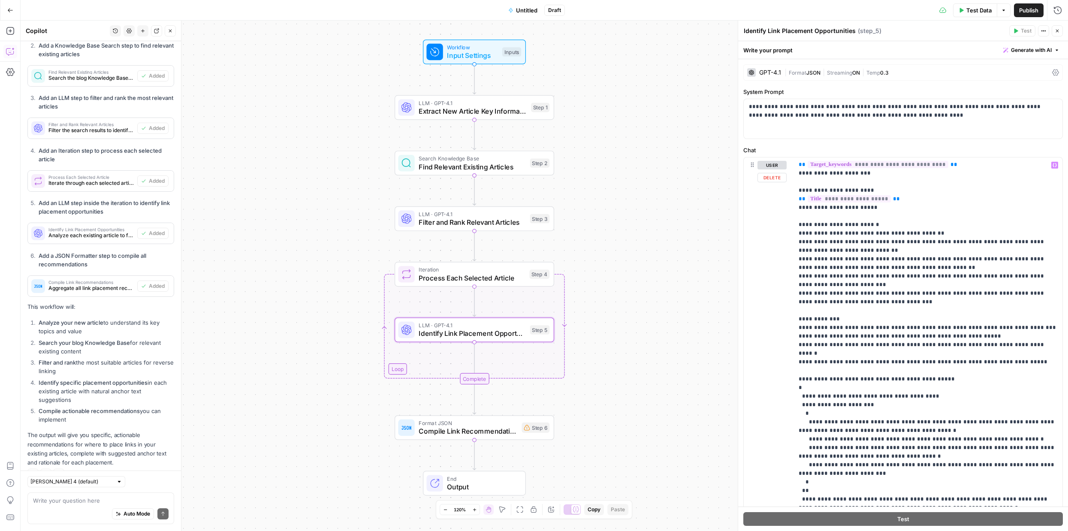
scroll to position [46, 0]
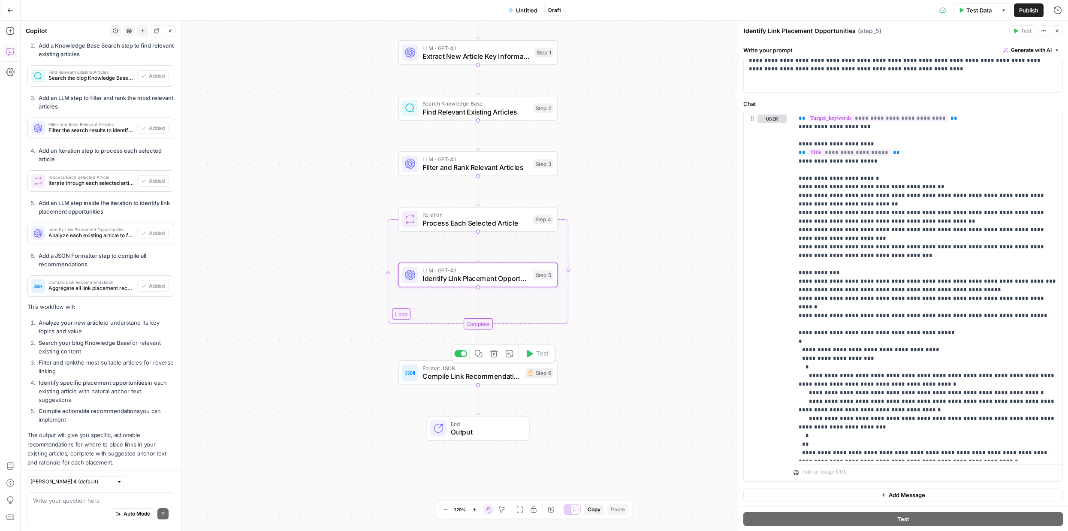
click at [432, 381] on span "Compile Link Recommendations" at bounding box center [472, 376] width 99 height 10
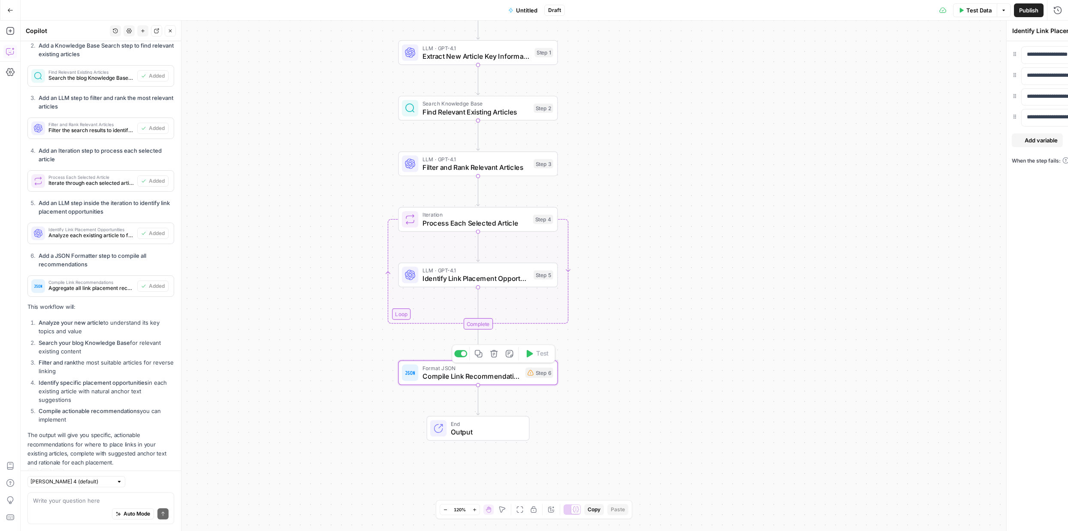
type textarea "Compile Link Recommendations"
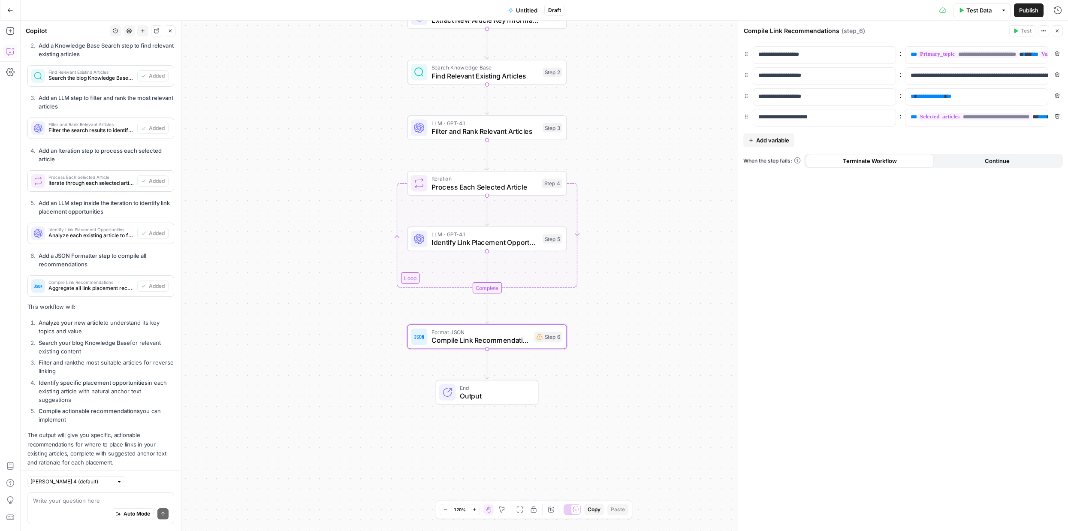
scroll to position [730, 0]
click at [502, 188] on span "Process Each Selected Article" at bounding box center [485, 187] width 106 height 10
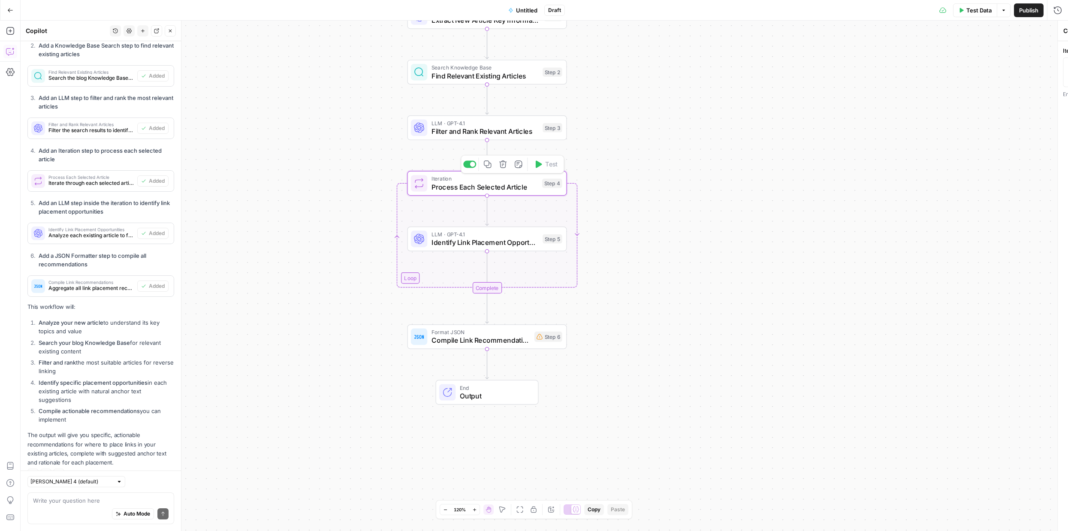
type textarea "Process Each Selected Article"
click at [489, 133] on span "Filter and Rank Relevant Articles" at bounding box center [485, 131] width 107 height 10
type textarea "Filter and Rank Relevant Articles"
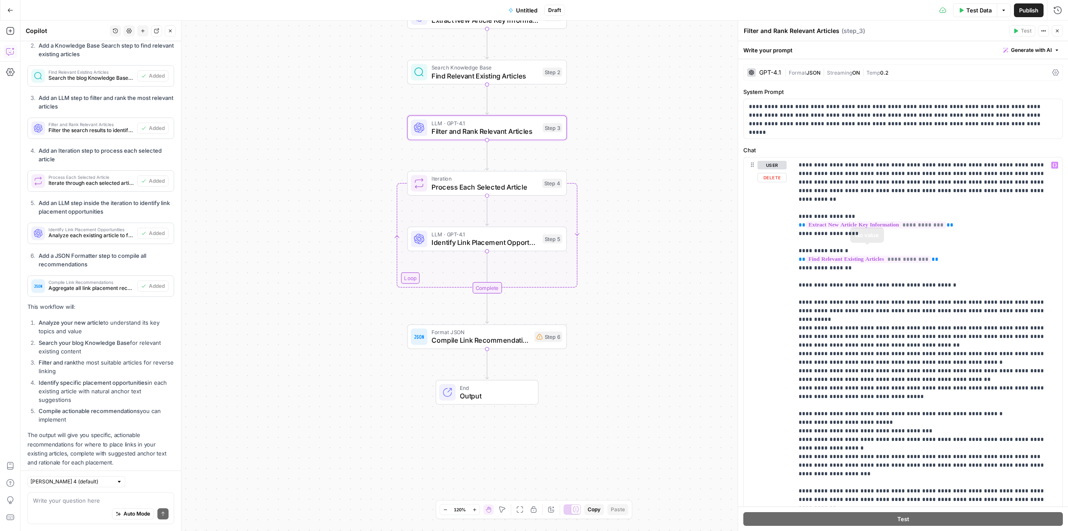
scroll to position [95, 0]
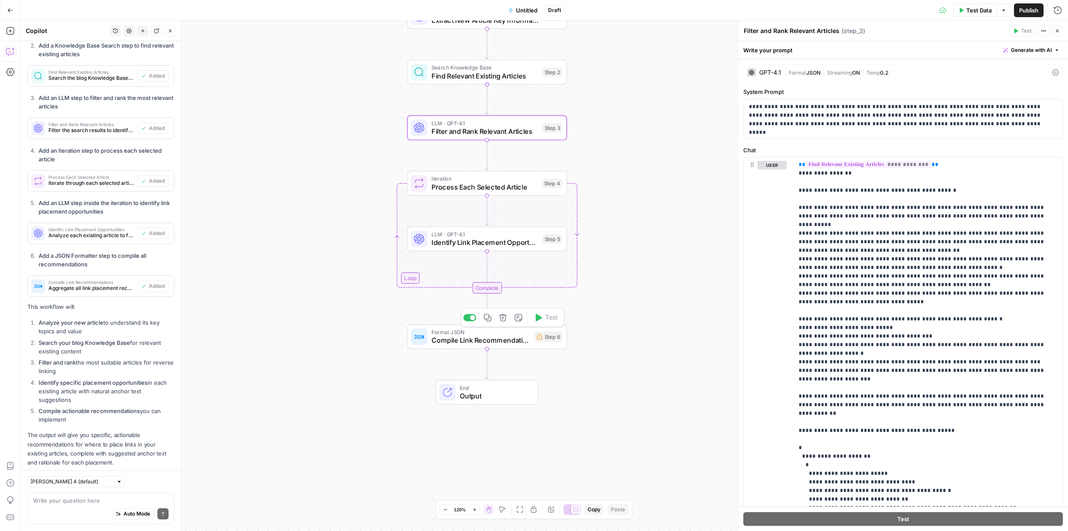
click at [491, 347] on div "Format JSON Compile Link Recommendations Step 6 Copy step Delete step Add Note …" at bounding box center [488, 336] width 160 height 25
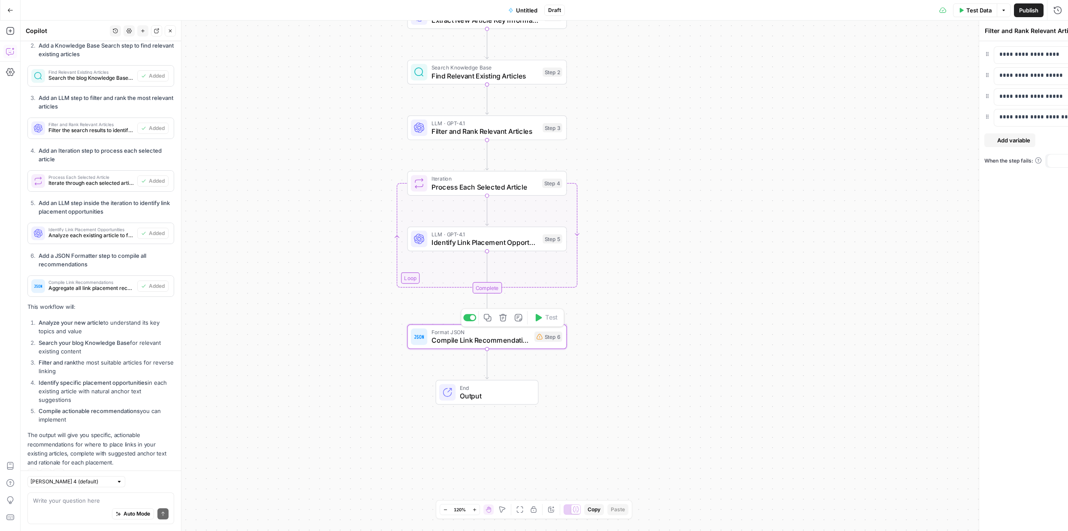
type textarea "Compile Link Recommendations"
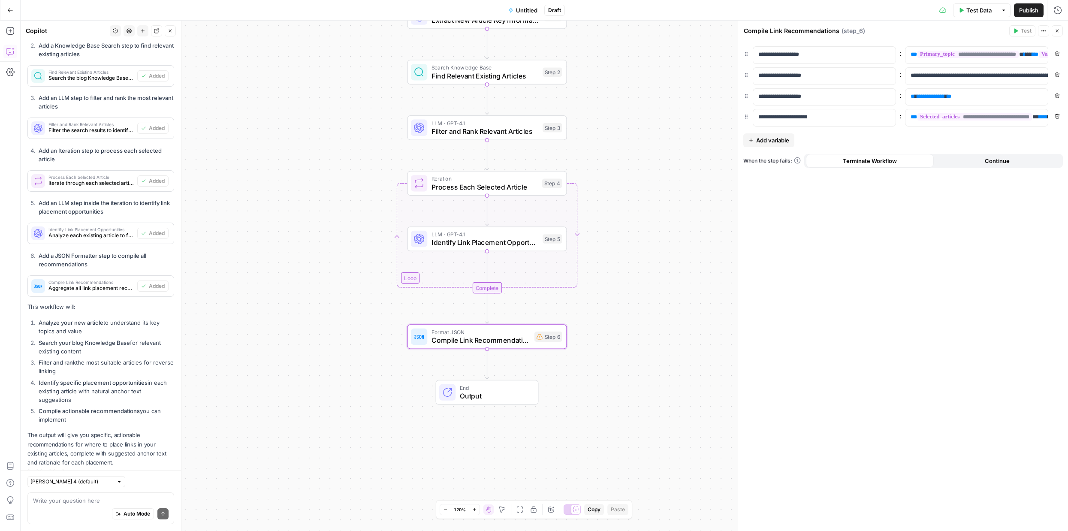
click at [768, 141] on span "Add variable" at bounding box center [772, 140] width 33 height 9
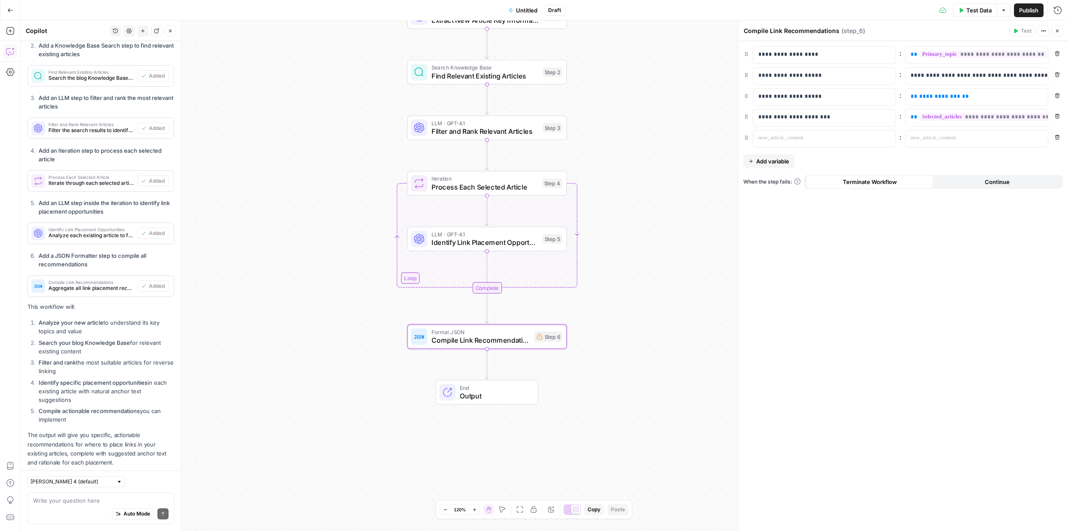
click at [1058, 136] on icon "button" at bounding box center [1057, 137] width 5 height 5
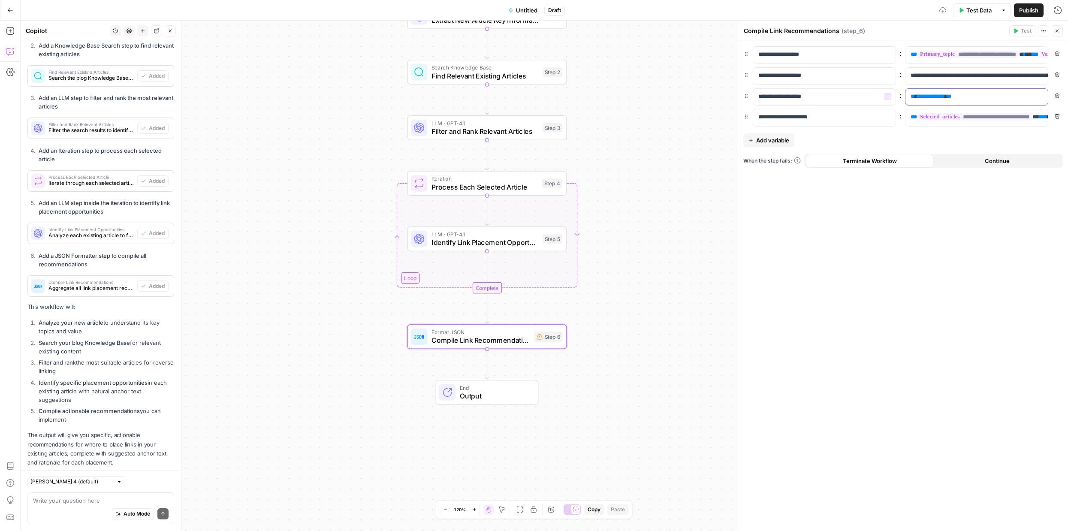
click at [936, 97] on span "**********" at bounding box center [931, 97] width 28 height 6
click at [1018, 97] on p "**********" at bounding box center [970, 96] width 118 height 9
click at [917, 94] on span "**********" at bounding box center [931, 97] width 28 height 6
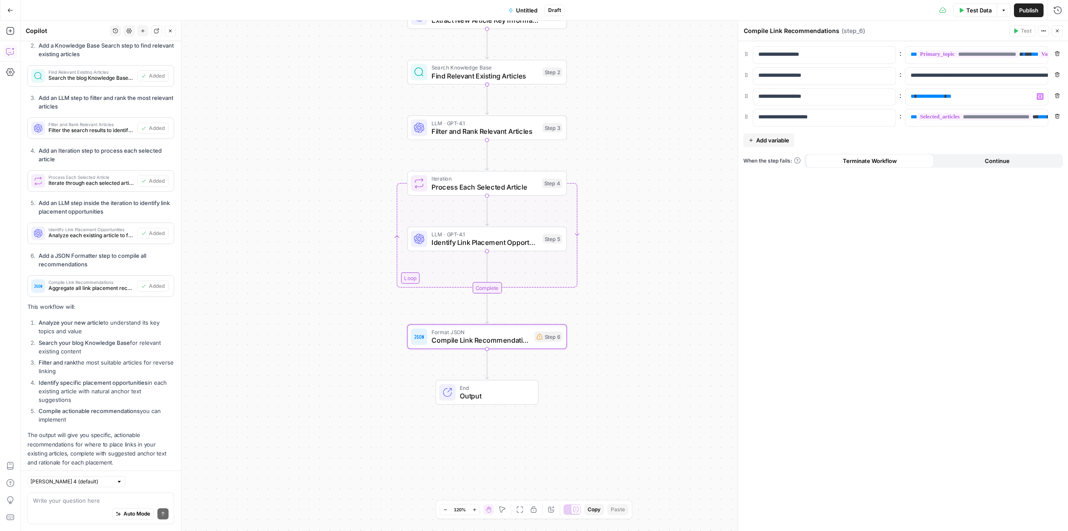
click at [776, 142] on span "Add variable" at bounding box center [772, 140] width 33 height 9
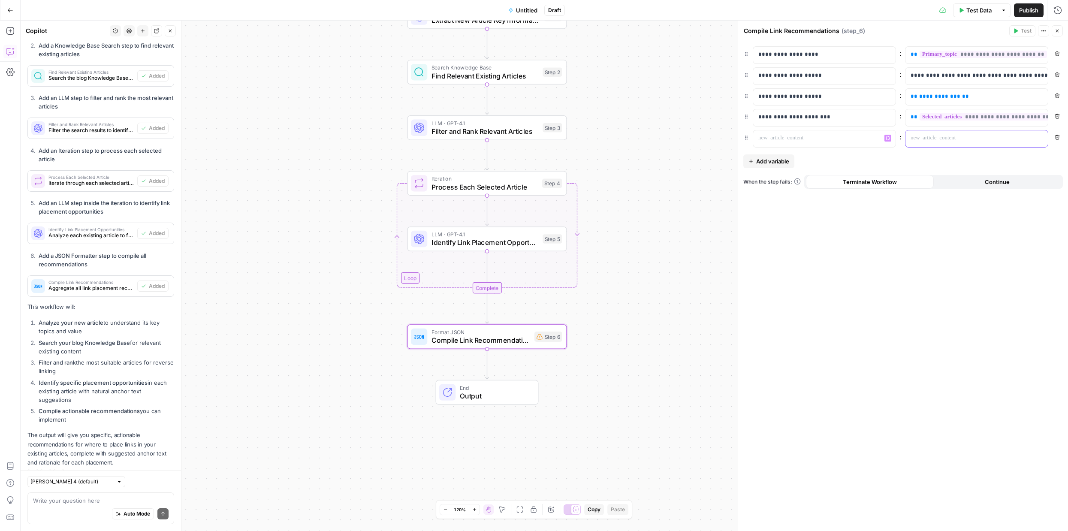
click at [920, 133] on div at bounding box center [970, 138] width 129 height 17
click at [1039, 138] on icon "button" at bounding box center [1040, 138] width 4 height 4
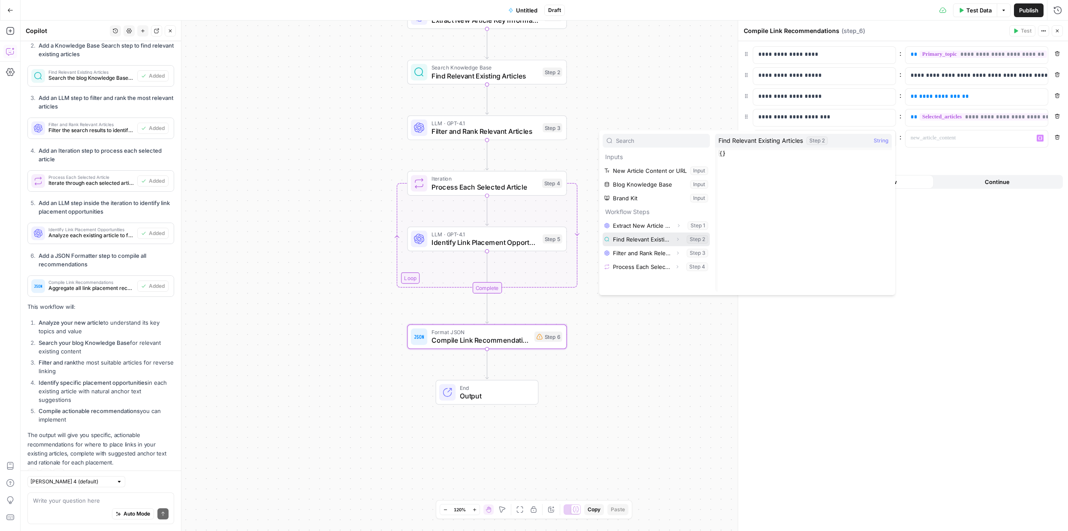
click at [652, 242] on button "Select variable Find Relevant Existing Articles" at bounding box center [656, 240] width 107 height 14
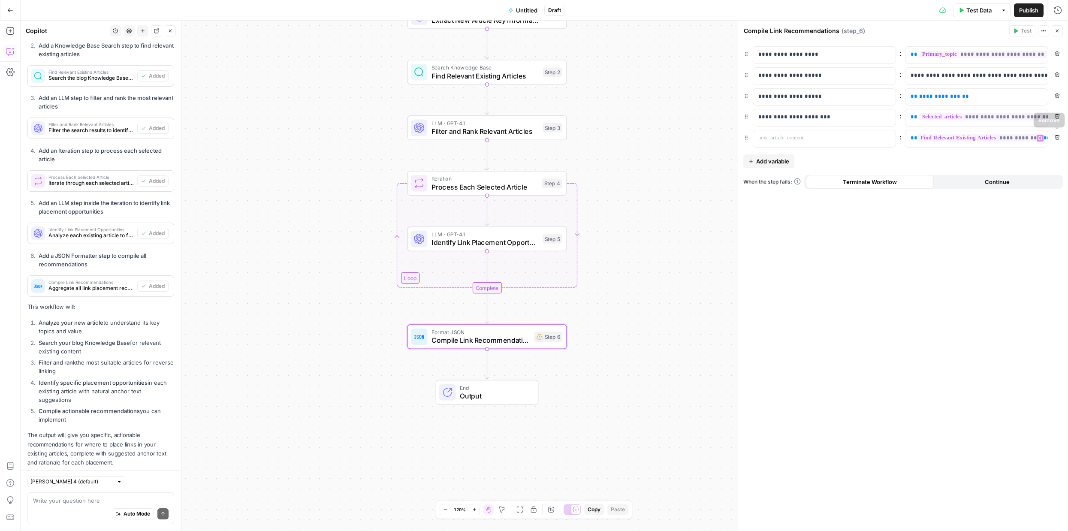
click at [1055, 136] on icon "button" at bounding box center [1057, 137] width 5 height 5
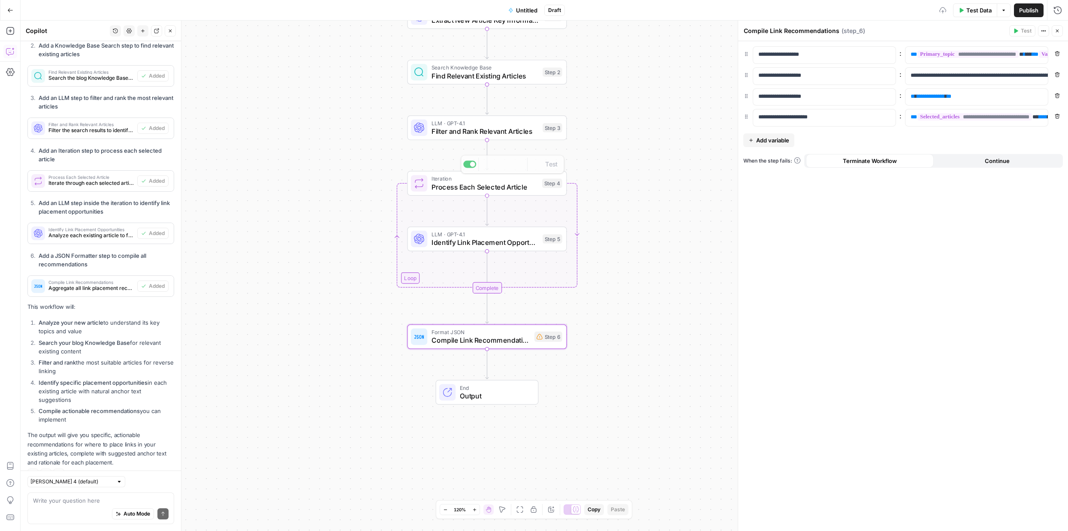
click at [308, 190] on div "Workflow Input Settings Inputs LLM · GPT-4.1 Extract New Article Key Informatio…" at bounding box center [545, 276] width 1048 height 510
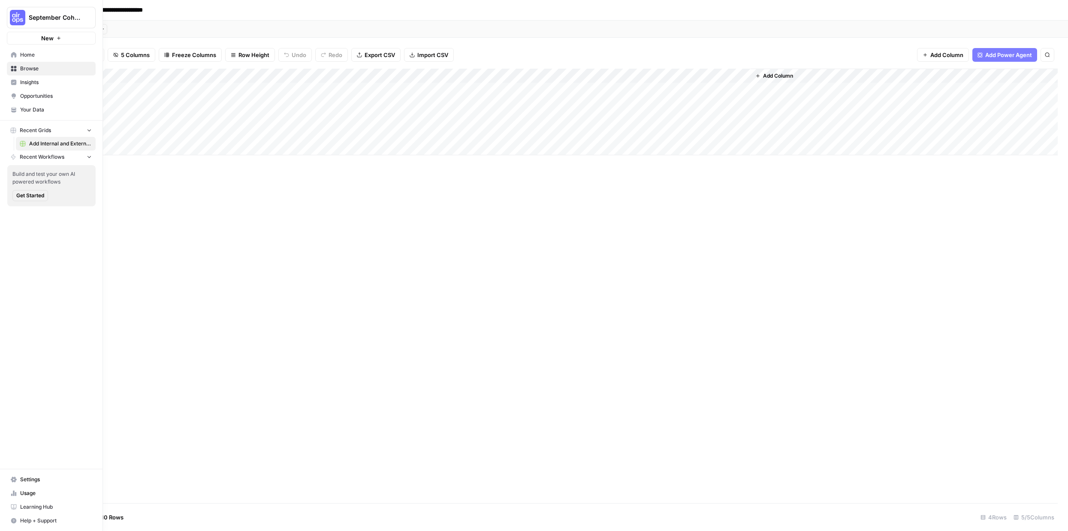
click at [14, 12] on img "Workspace: September Cohort" at bounding box center [17, 17] width 15 height 15
click at [67, 61] on span "September Cohort" at bounding box center [79, 64] width 106 height 9
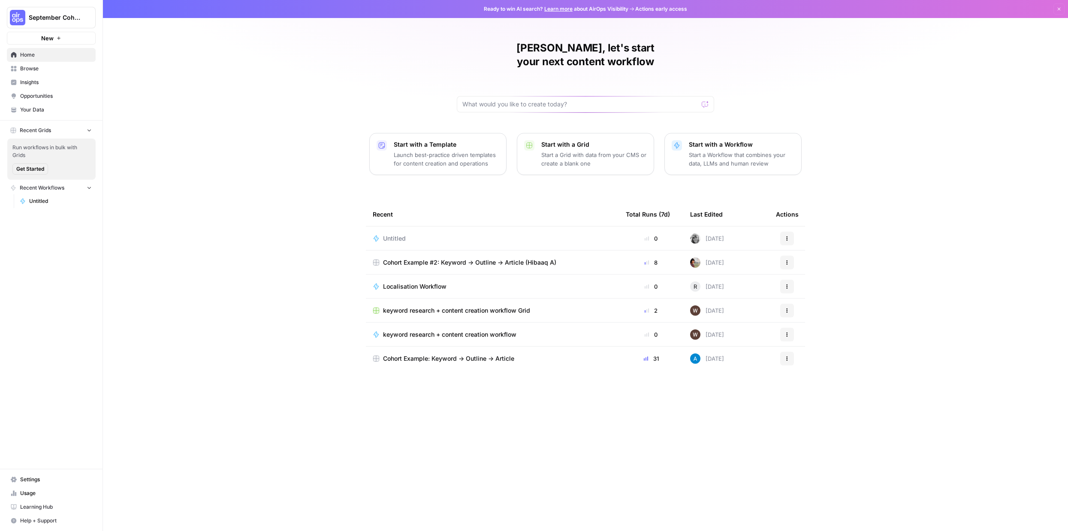
click at [788, 236] on icon "button" at bounding box center [787, 238] width 5 height 5
click at [248, 250] on div "[PERSON_NAME], let's start your next content workflow Start with a Template Lau…" at bounding box center [585, 265] width 965 height 531
